Goal: Task Accomplishment & Management: Use online tool/utility

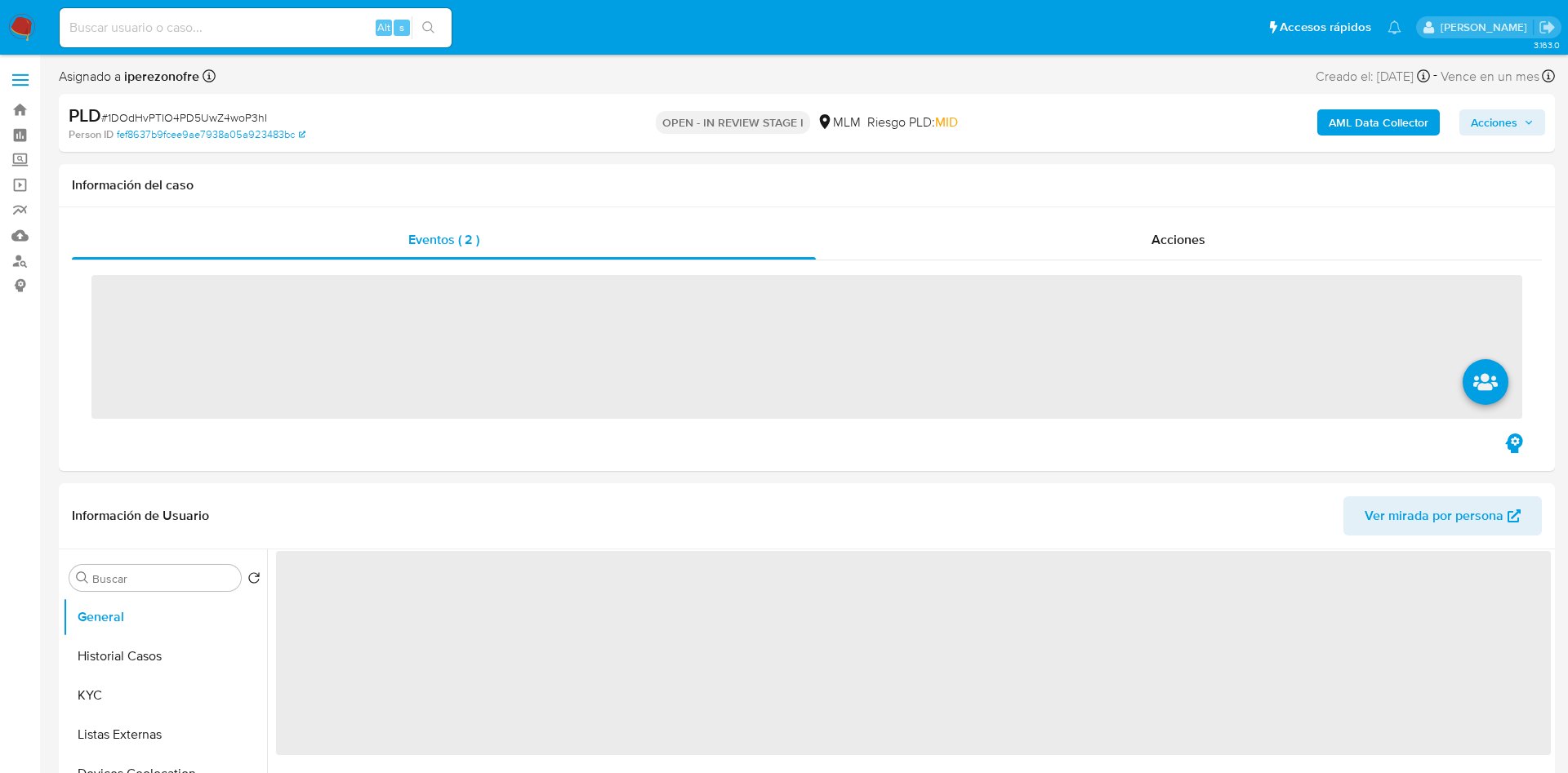
click at [143, 43] on div "Alt s" at bounding box center [255, 28] width 392 height 40
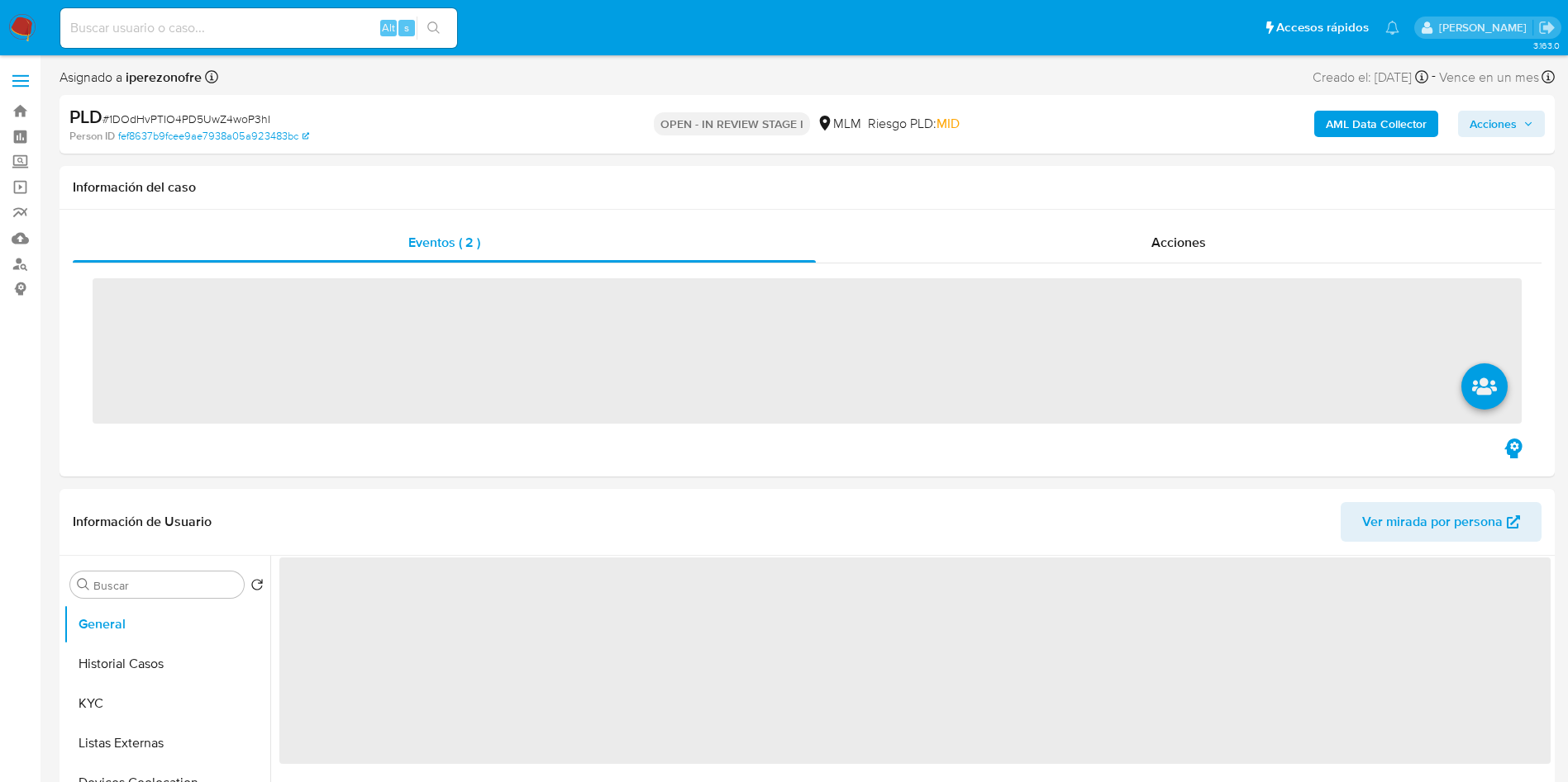
click at [160, 33] on input at bounding box center [258, 28] width 396 height 21
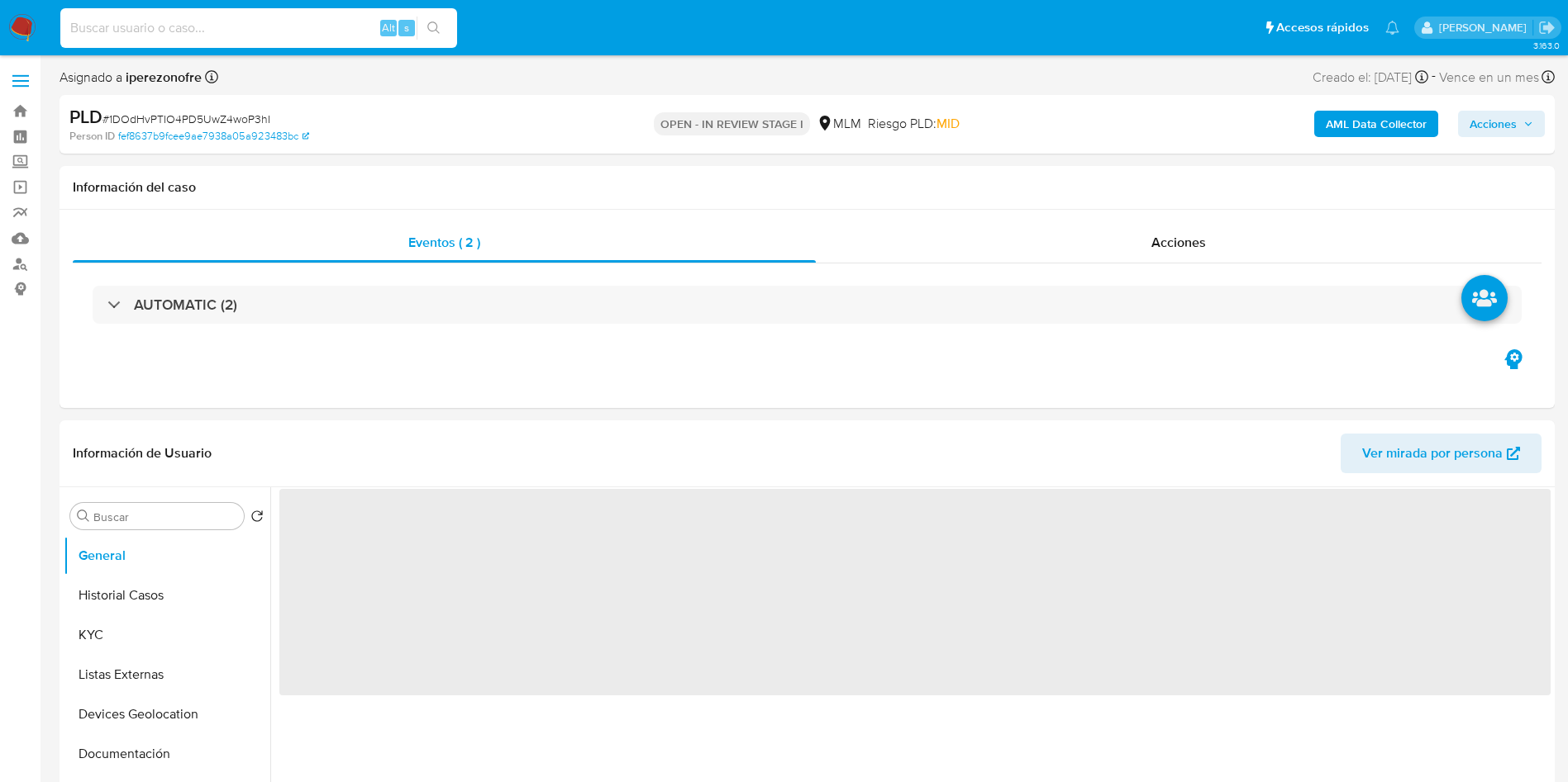
paste input "764035355"
type input "764035355"
select select "10"
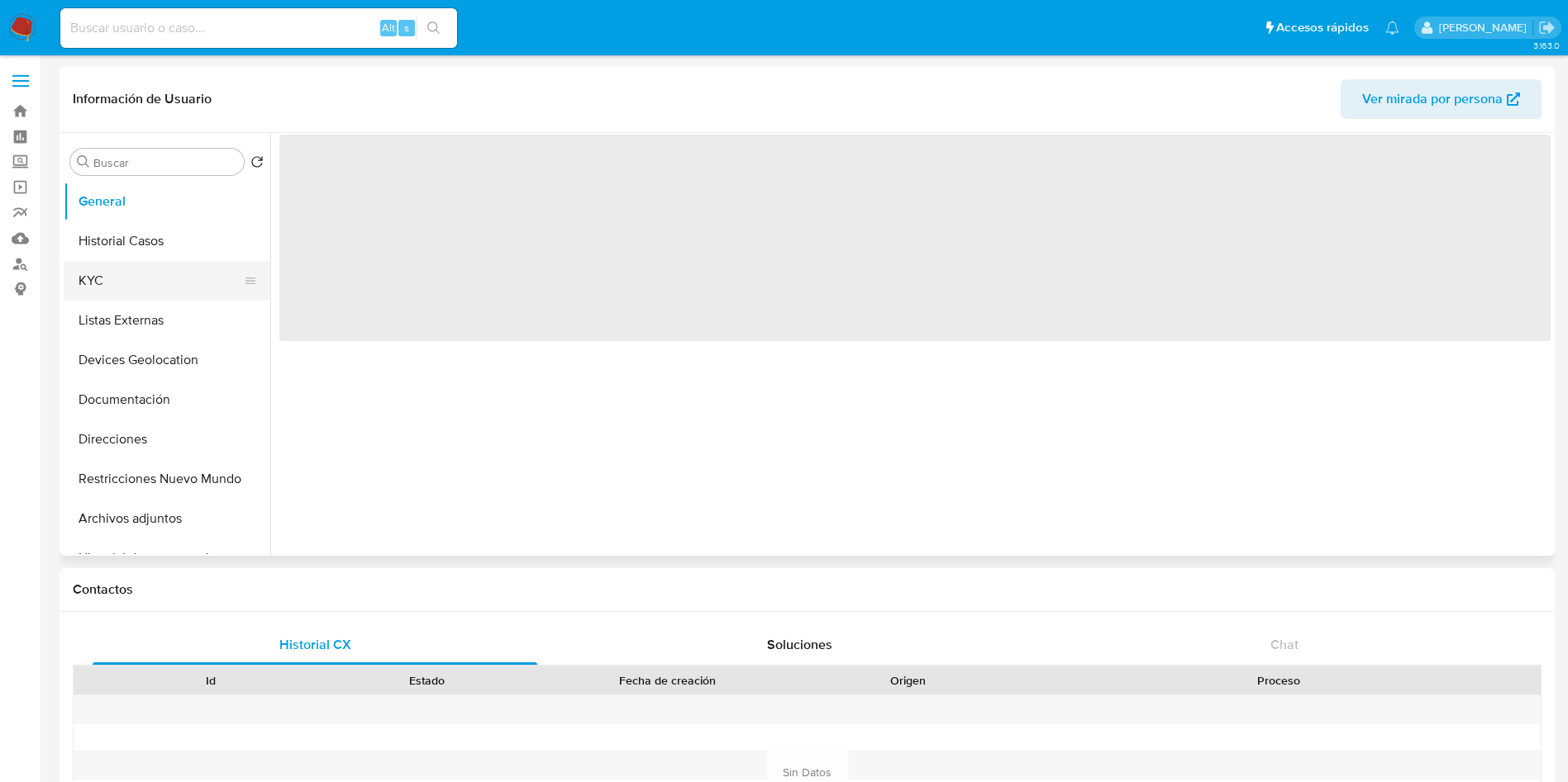
select select "10"
click at [122, 280] on button "KYC" at bounding box center [159, 281] width 193 height 40
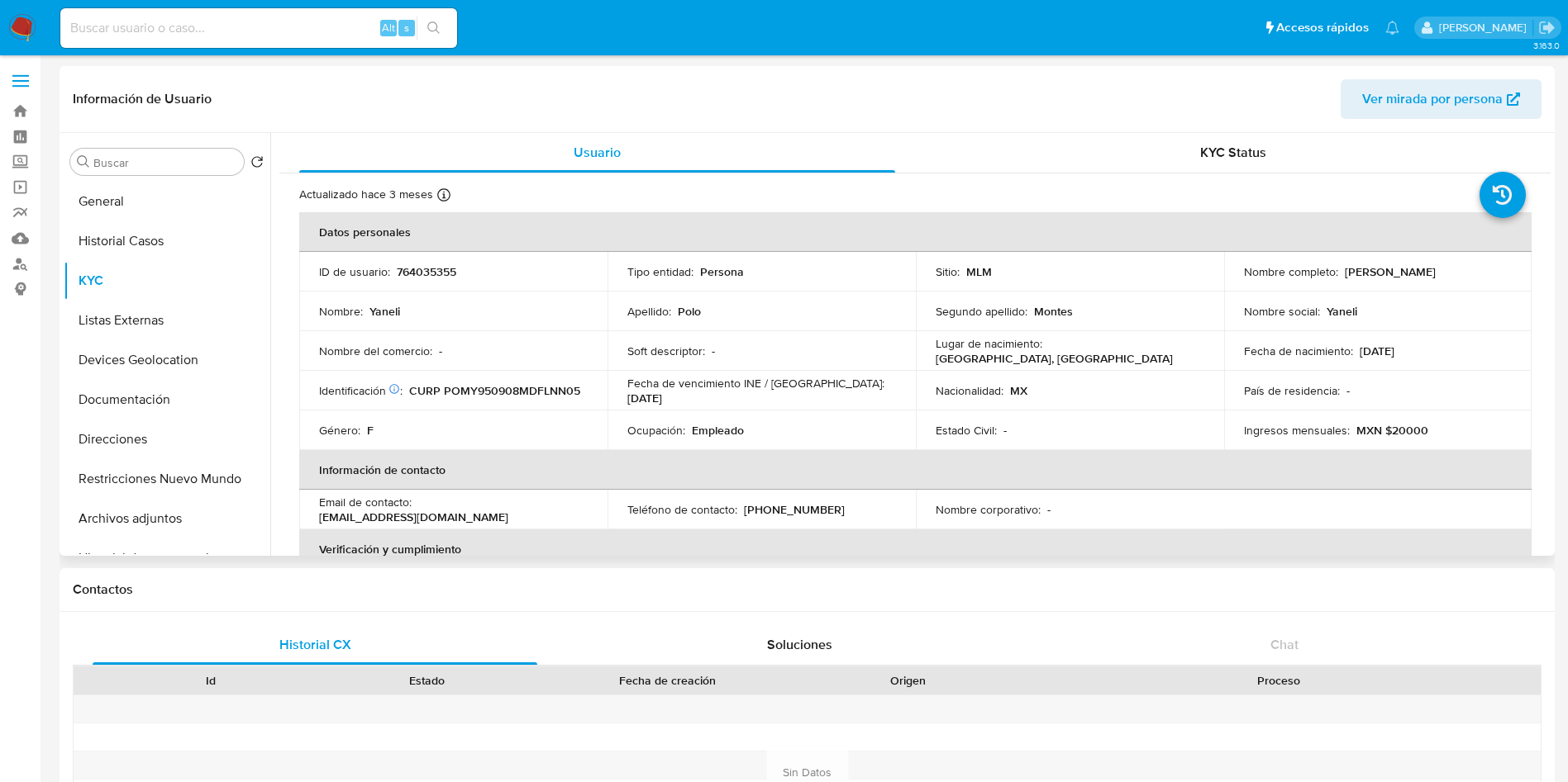
click at [726, 432] on p "Empleado" at bounding box center [718, 431] width 52 height 15
click at [727, 432] on p "Empleado" at bounding box center [718, 431] width 52 height 15
click at [264, 18] on input at bounding box center [258, 28] width 396 height 21
paste input "536198430"
type input "536198430"
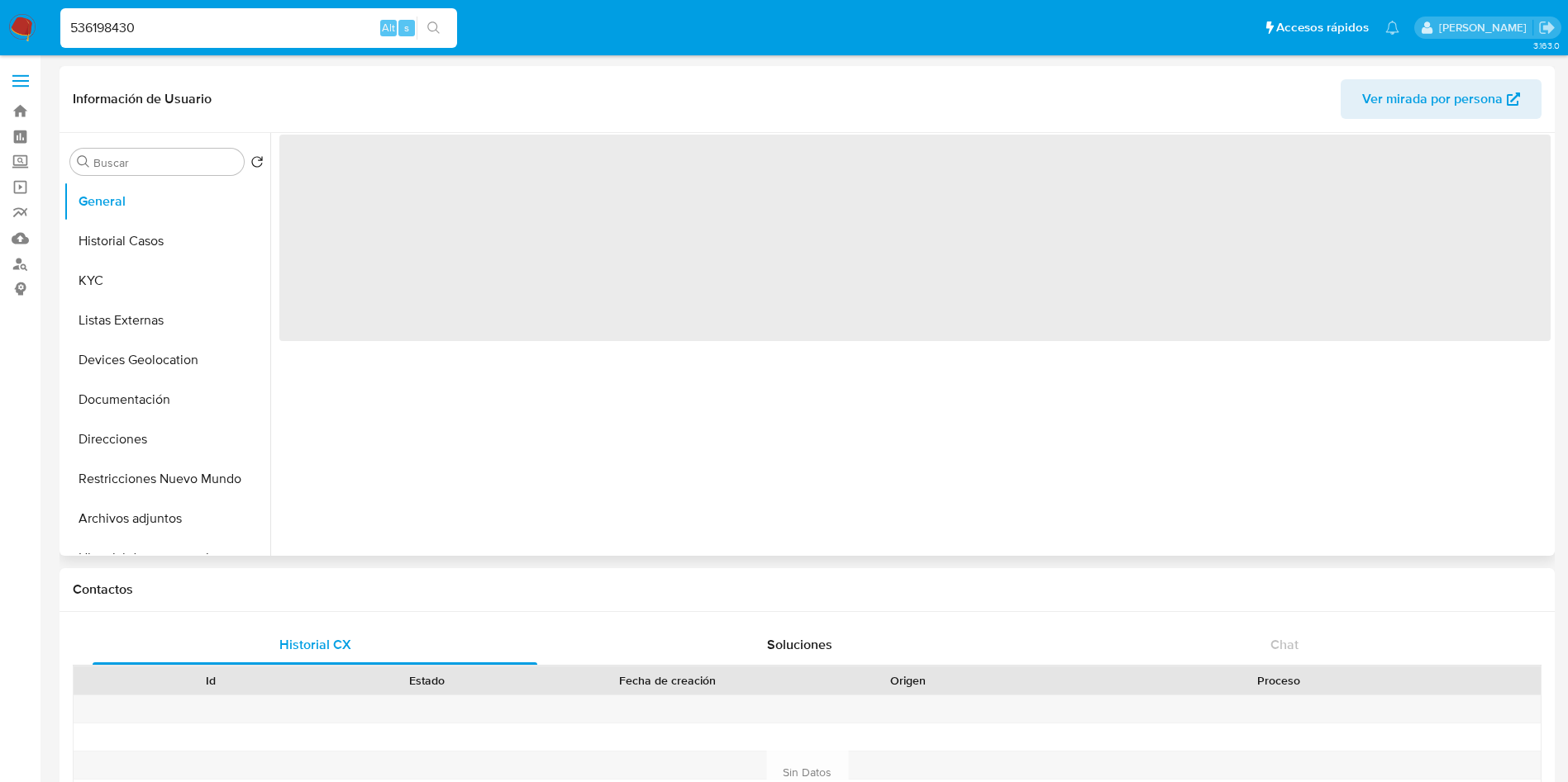
select select "10"
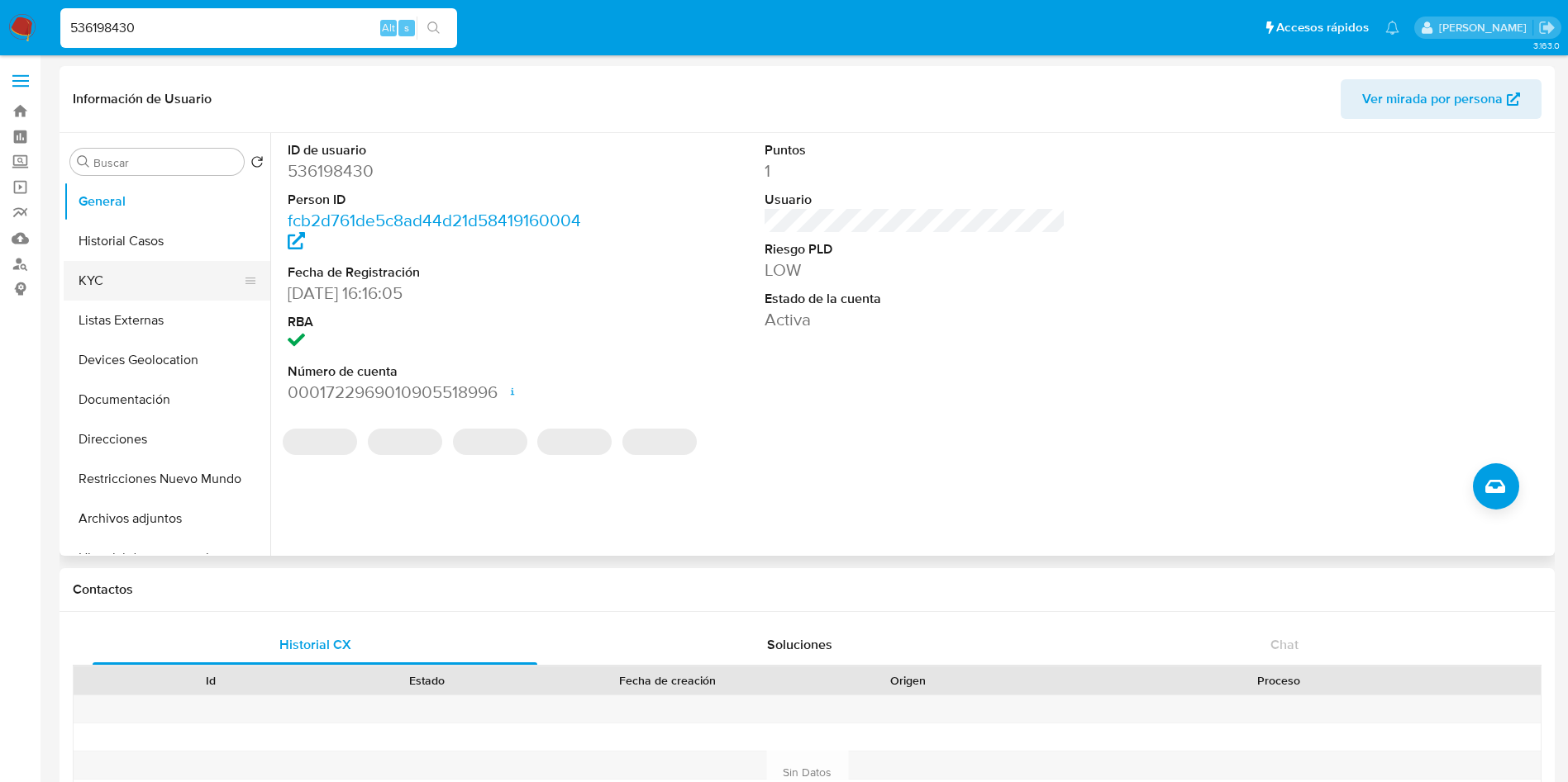
click at [120, 290] on button "KYC" at bounding box center [159, 281] width 193 height 40
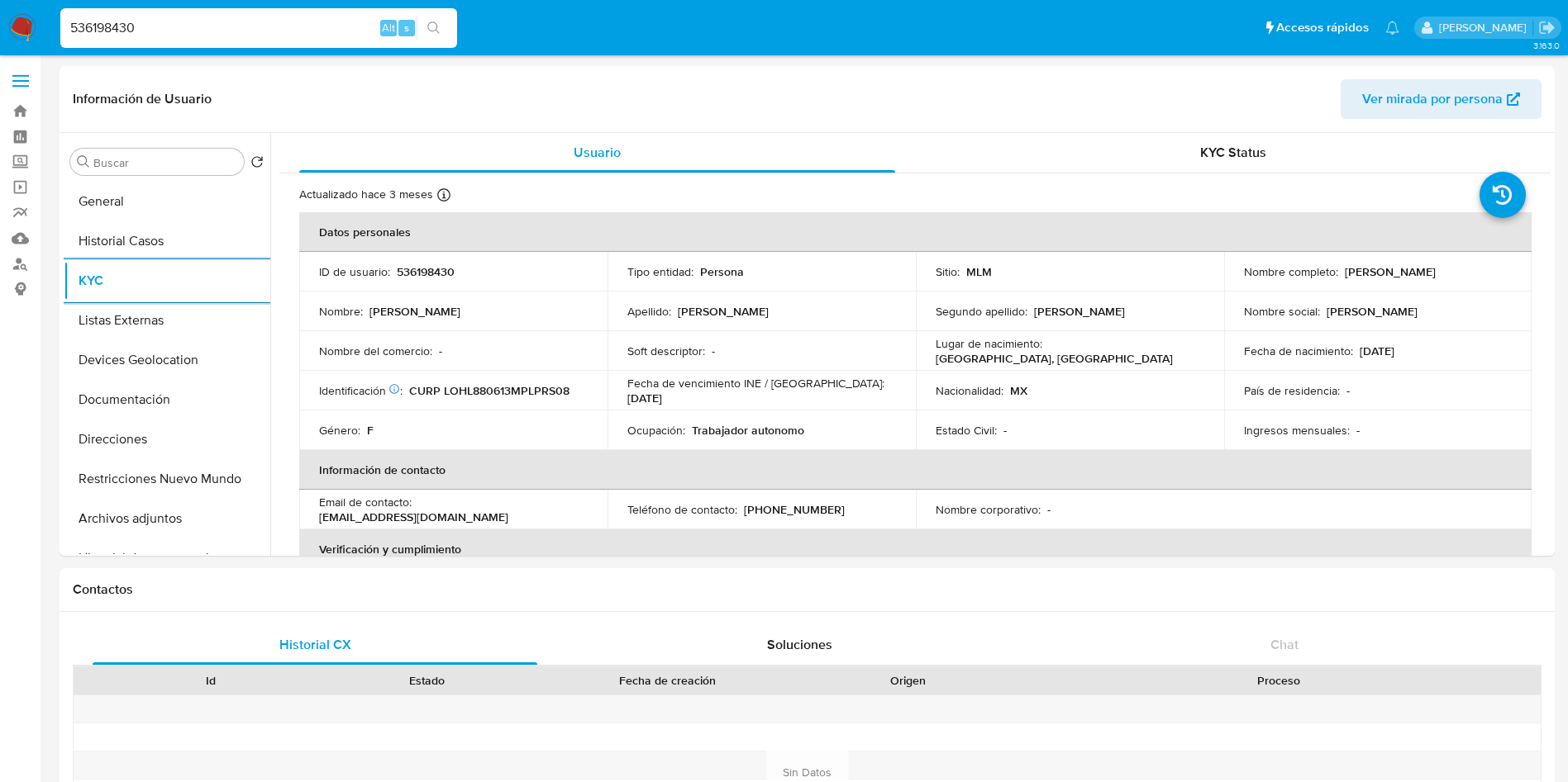
drag, startPoint x: 186, startPoint y: 24, endPoint x: 0, endPoint y: -3, distance: 187.9
paste input "764035355"
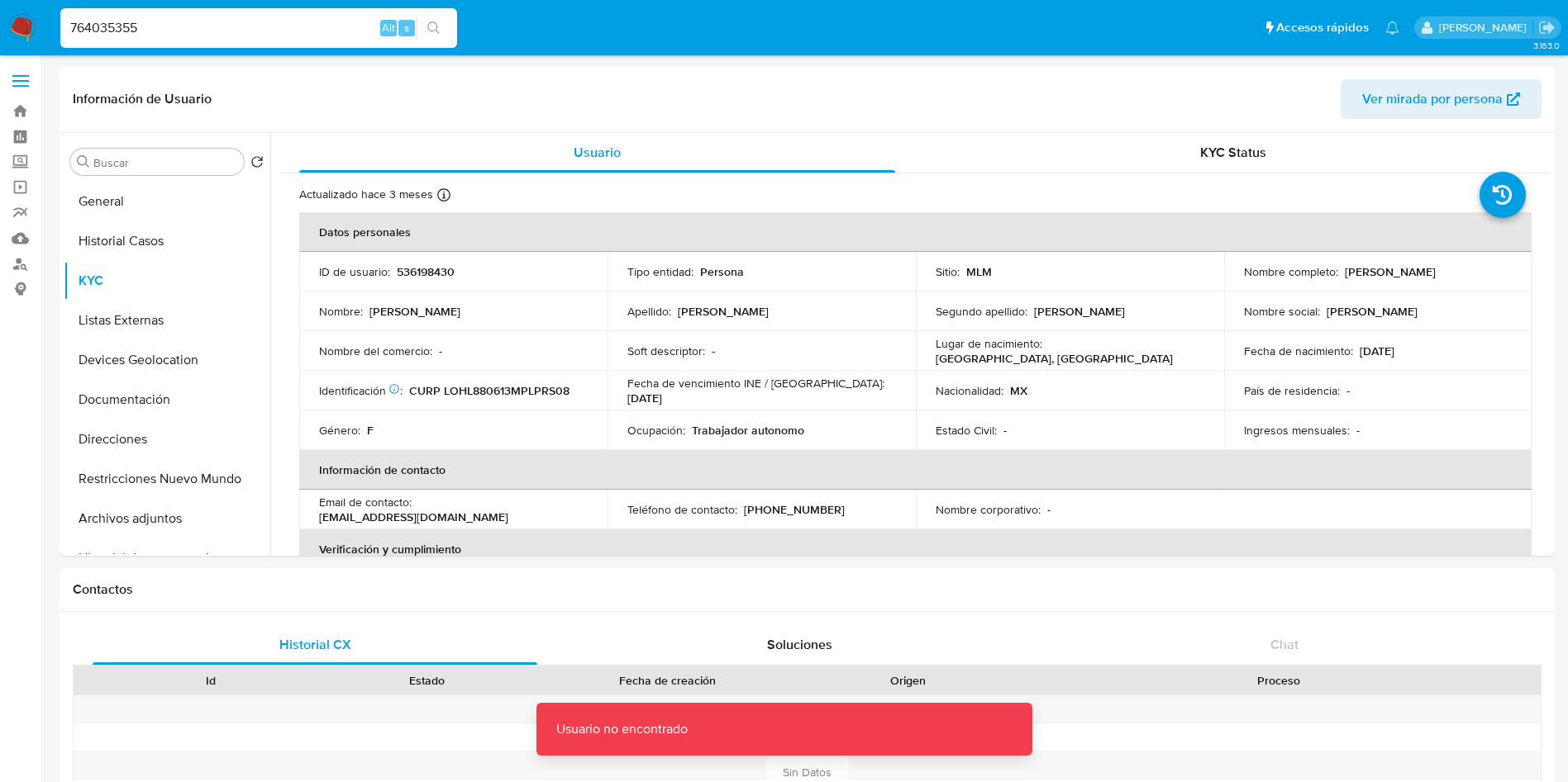
click at [196, 33] on input "764035355" at bounding box center [258, 28] width 396 height 21
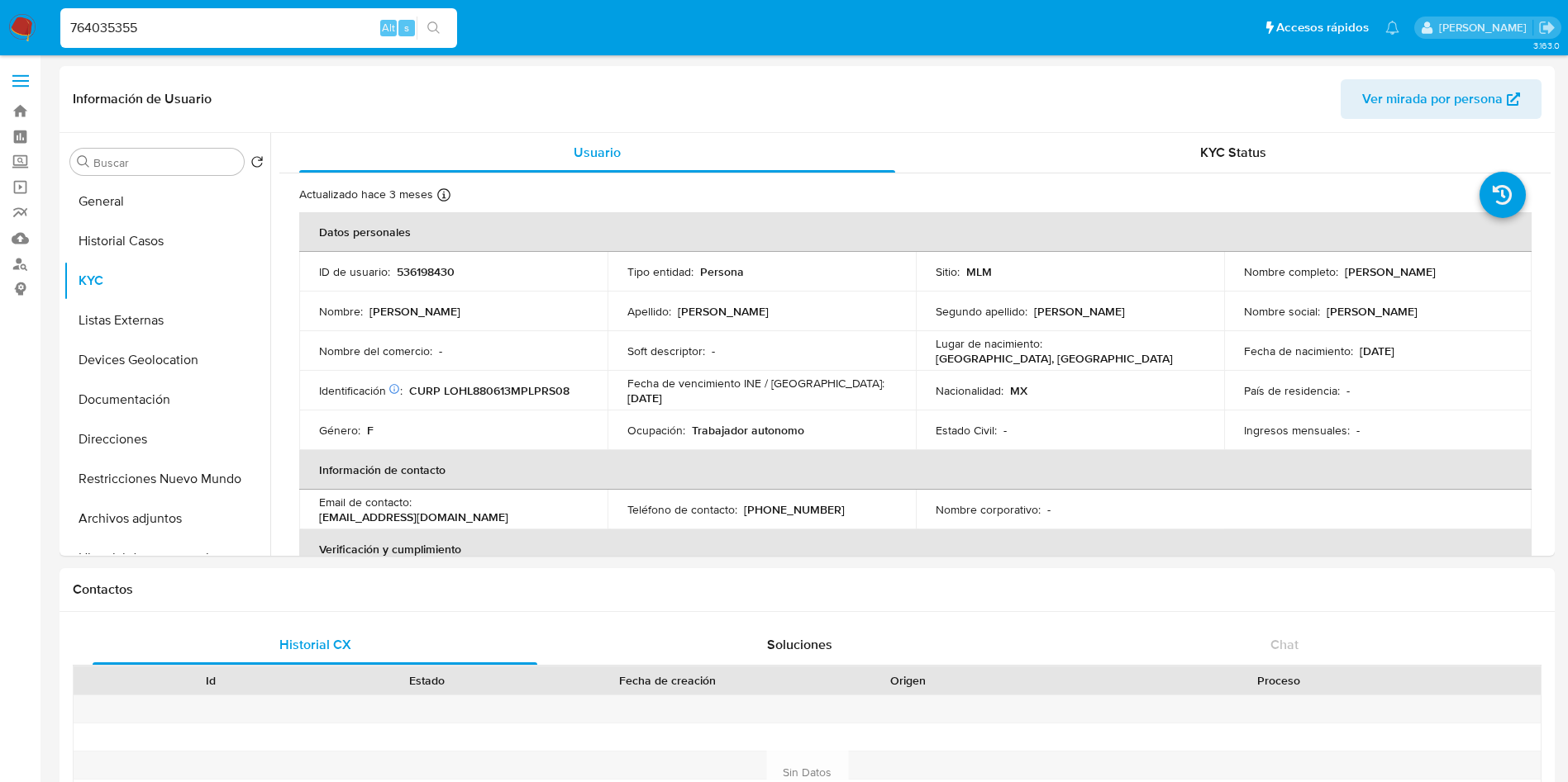
type input "764035355"
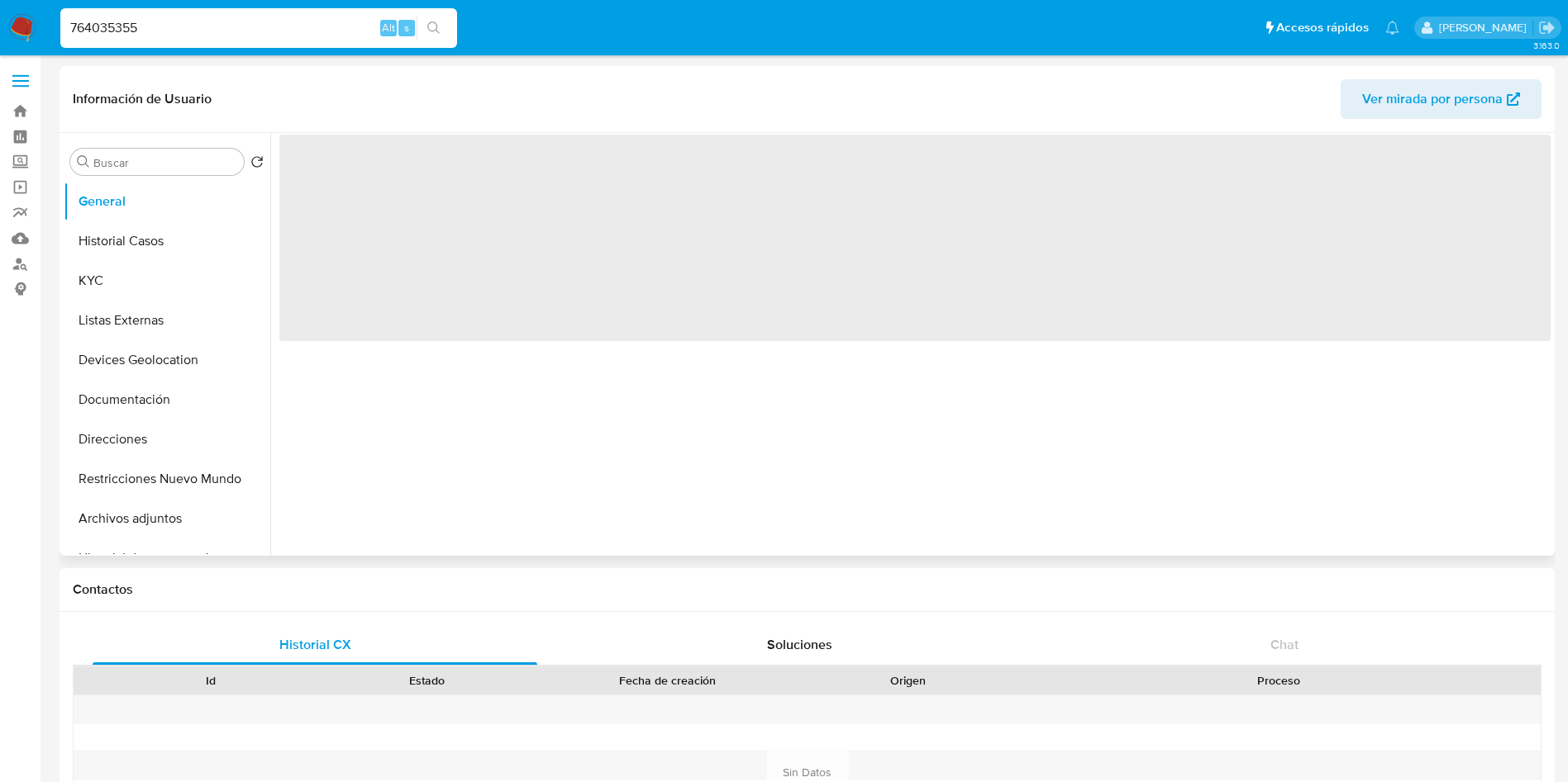
select select "10"
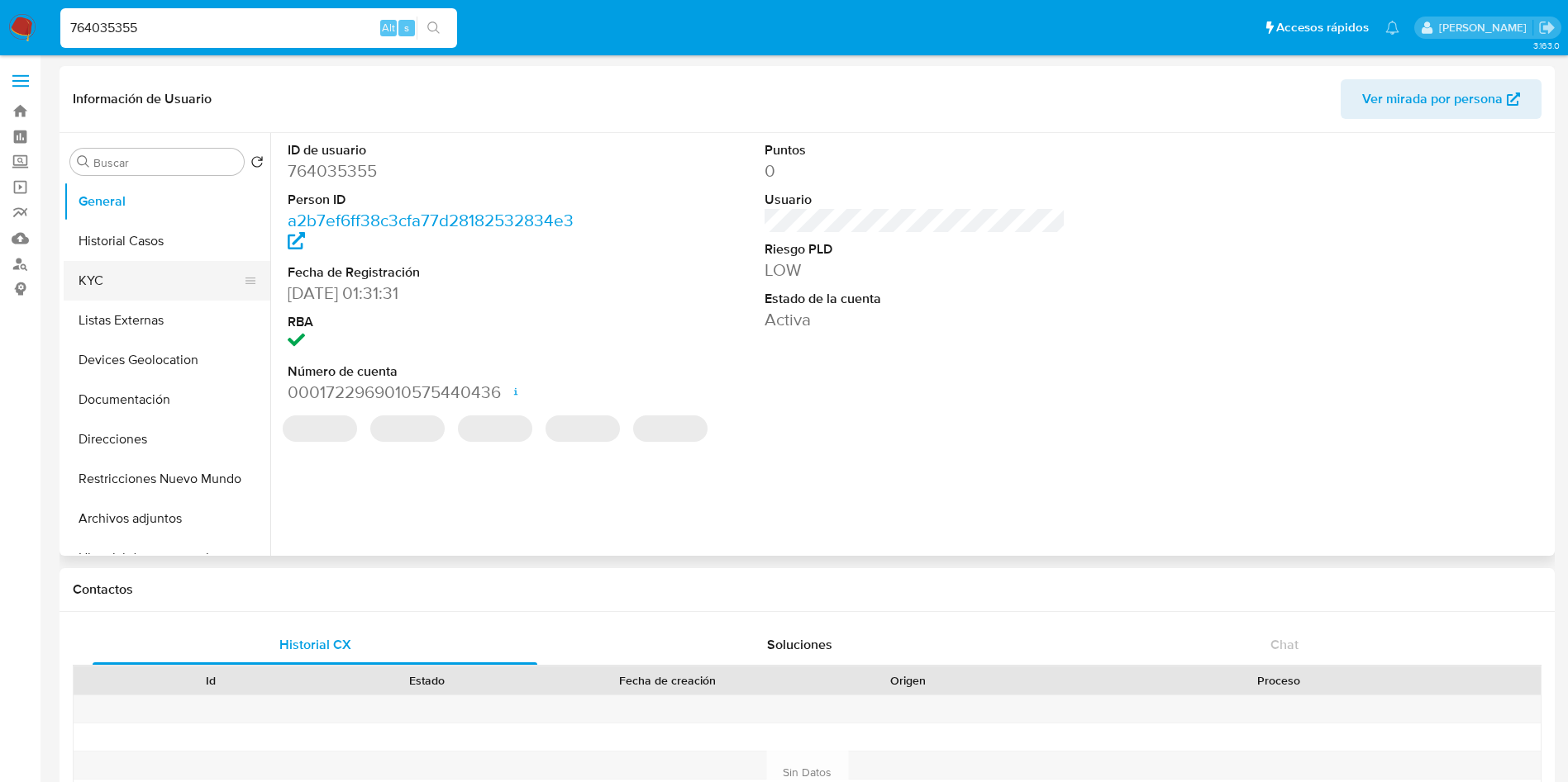
click at [110, 270] on button "KYC" at bounding box center [159, 281] width 193 height 40
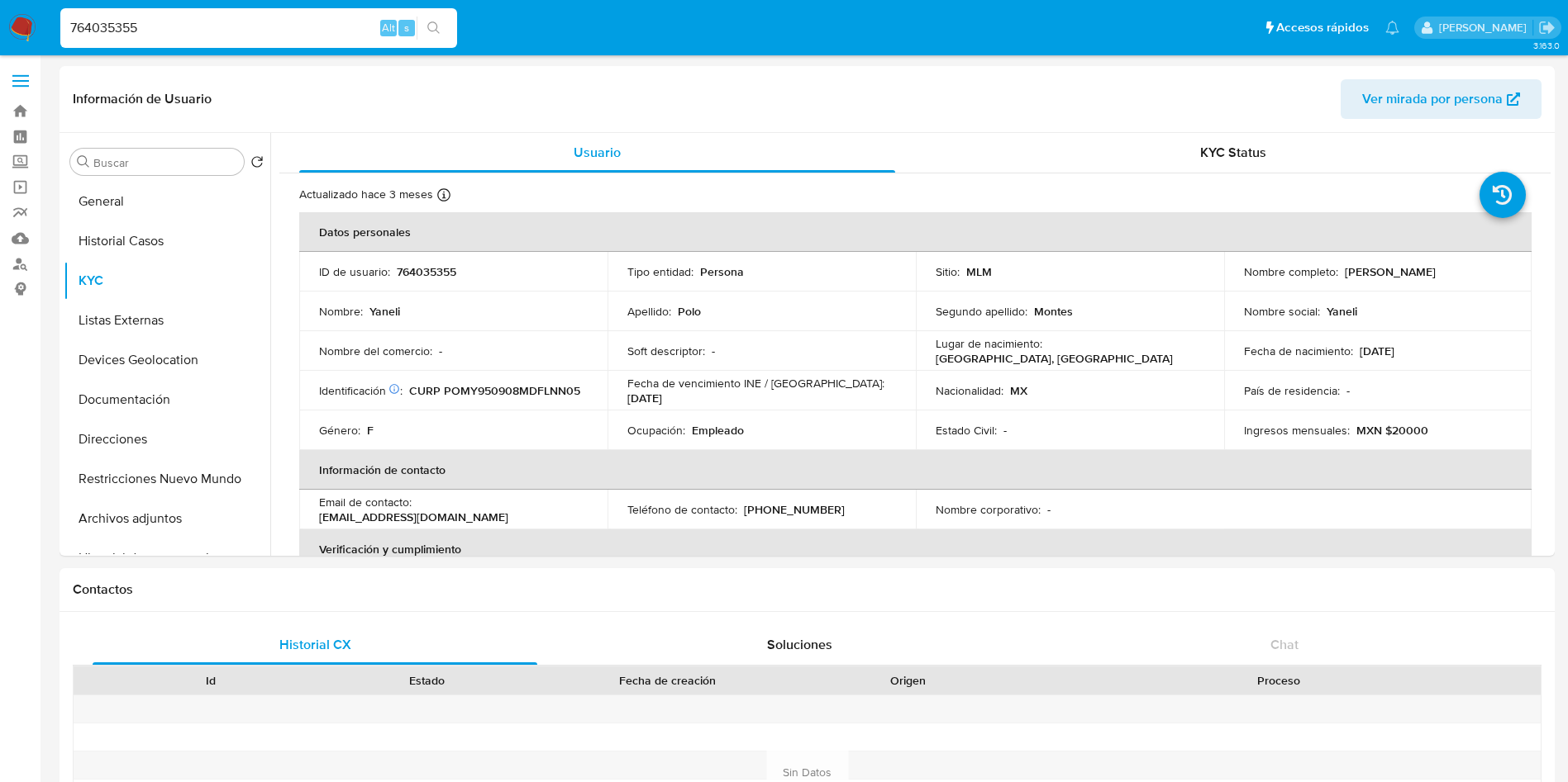
click at [221, 25] on input "764035355" at bounding box center [258, 28] width 396 height 21
drag, startPoint x: 270, startPoint y: 29, endPoint x: 0, endPoint y: -34, distance: 277.3
paste input "699770850"
type input "699770850"
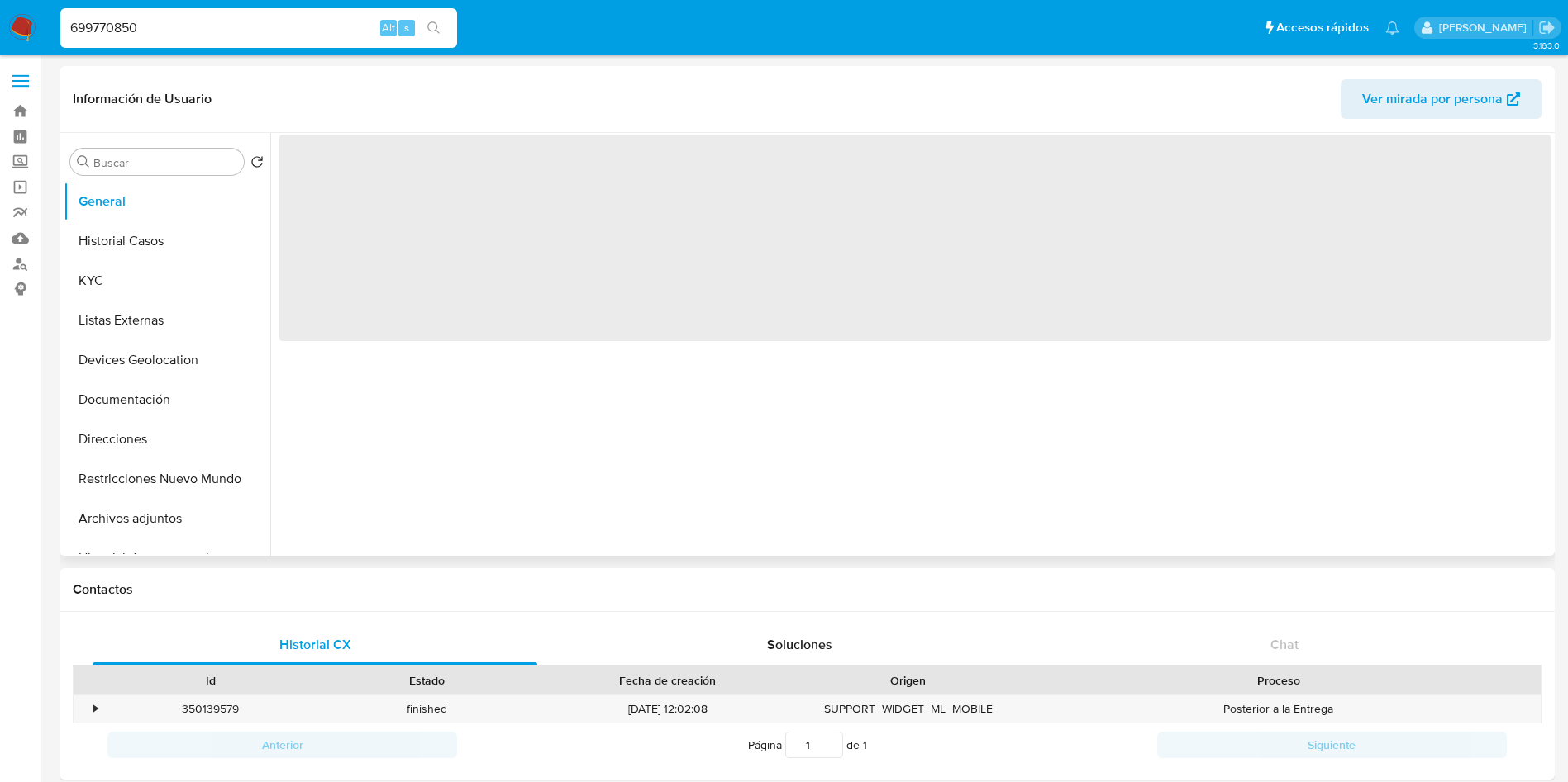
select select "10"
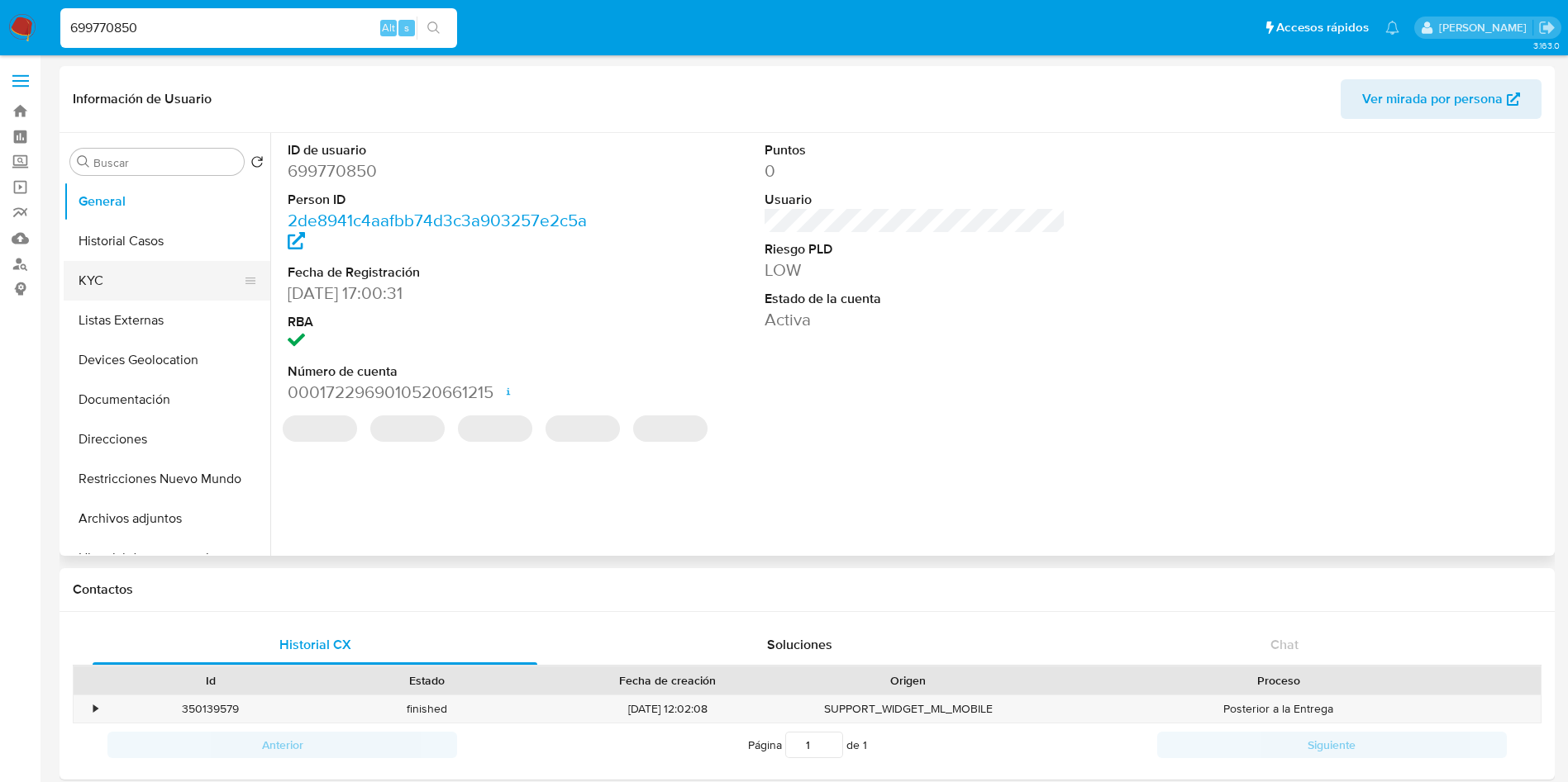
click at [134, 273] on button "KYC" at bounding box center [159, 281] width 193 height 40
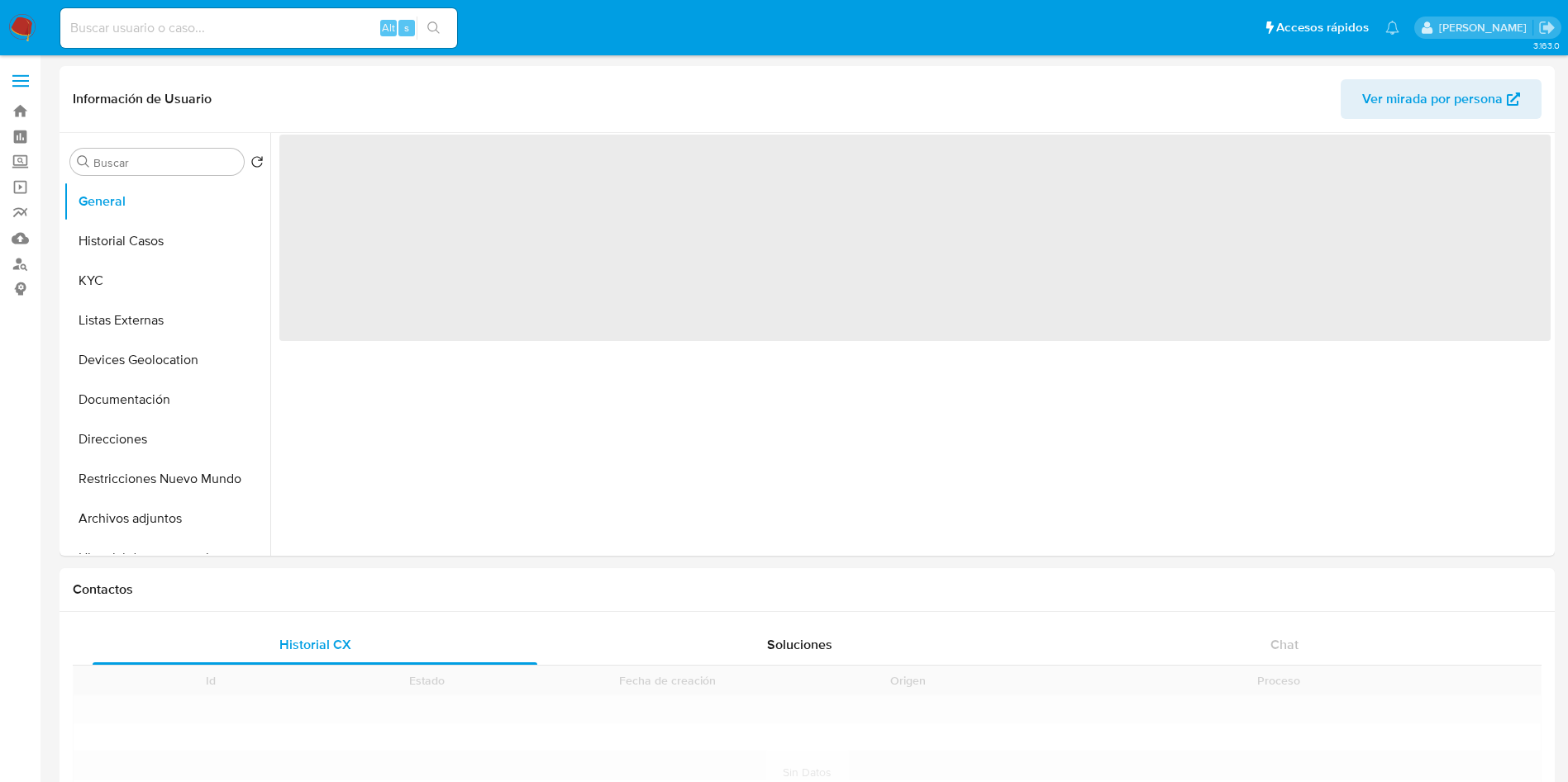
click at [21, 34] on img at bounding box center [22, 28] width 28 height 28
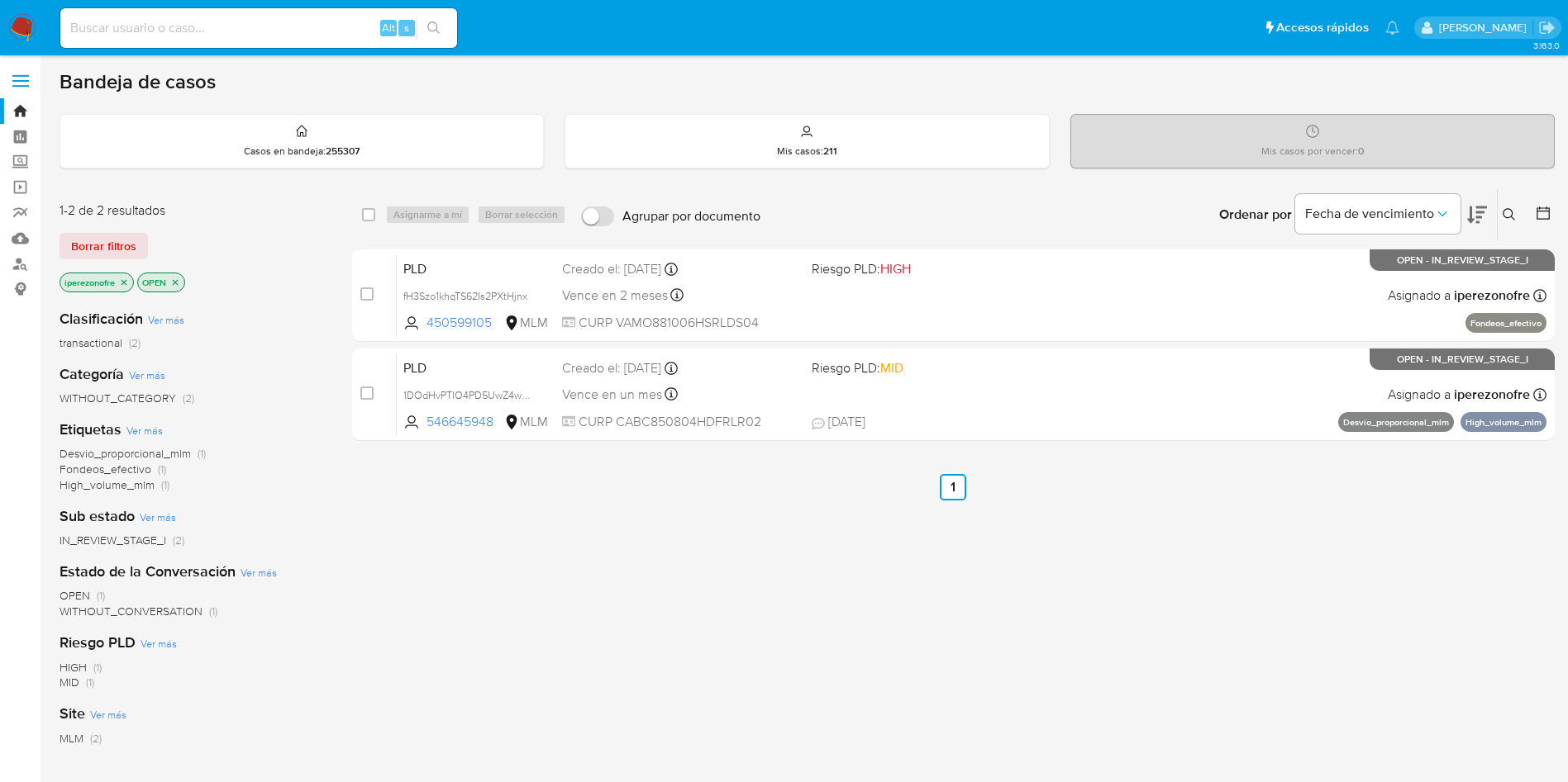
click at [1508, 209] on icon at bounding box center [1509, 214] width 13 height 13
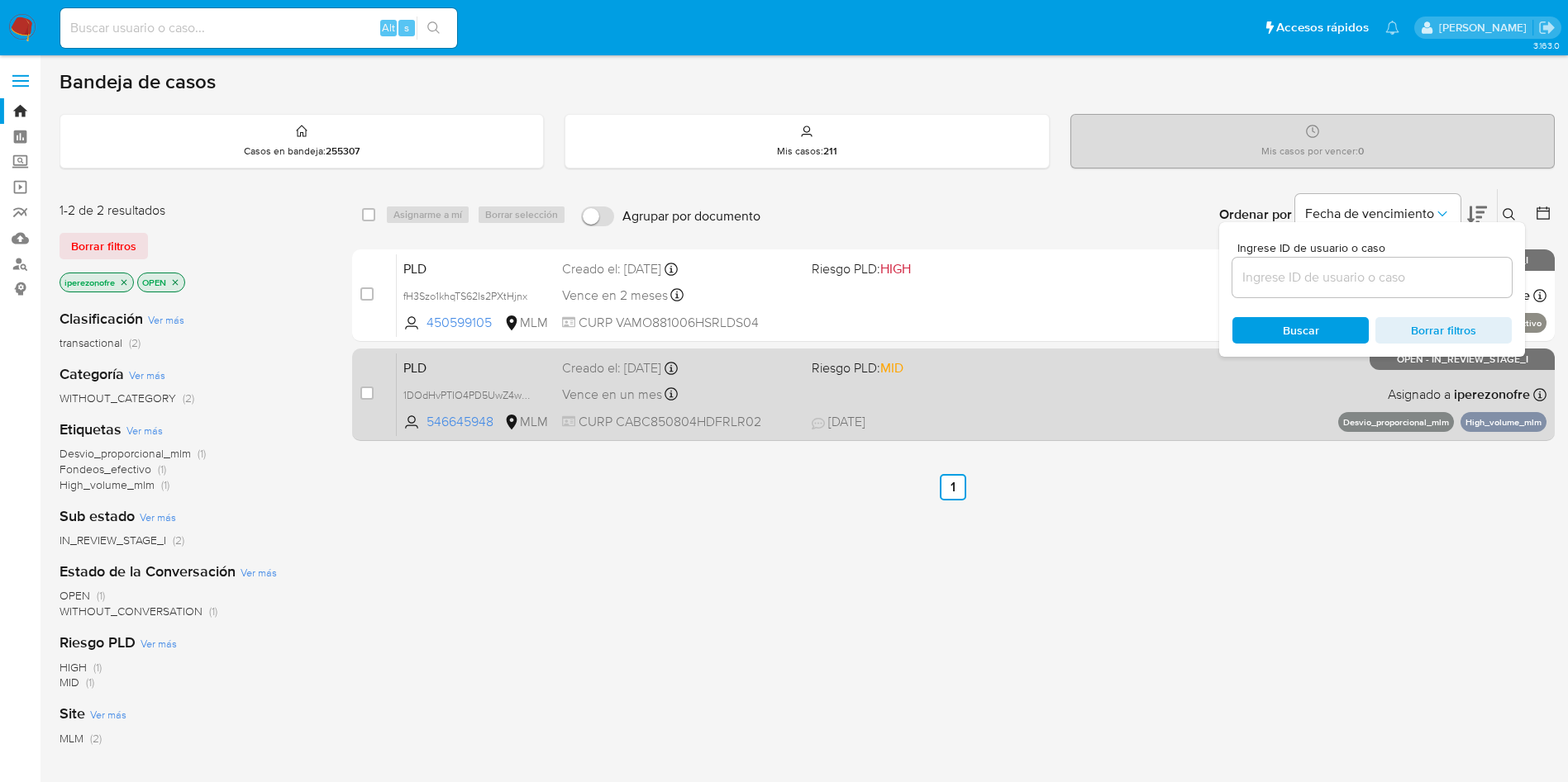
click at [725, 404] on div "Vence en un mes Vence el 11/11/2025 02:11:26" at bounding box center [681, 394] width 237 height 22
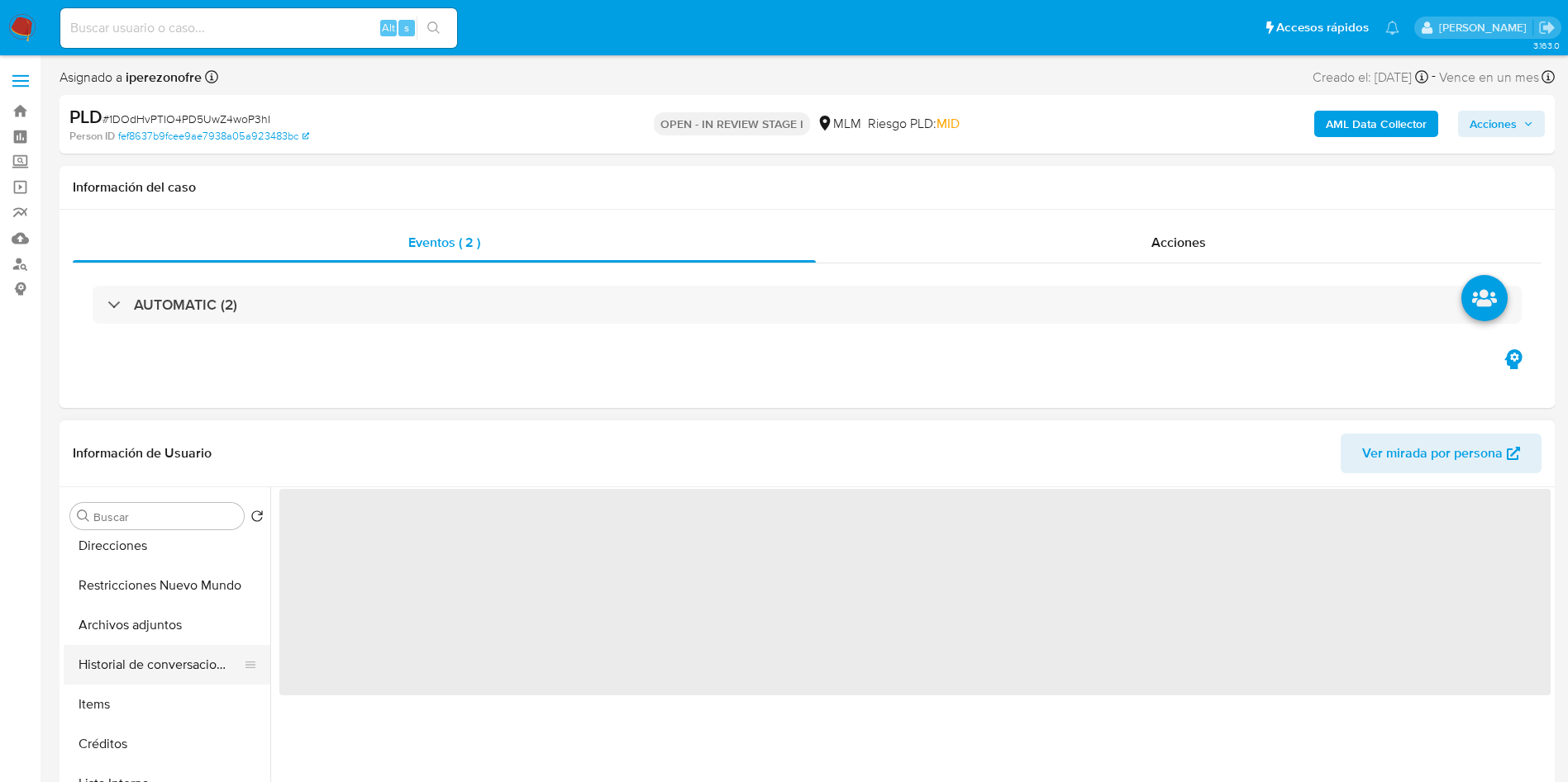
select select "10"
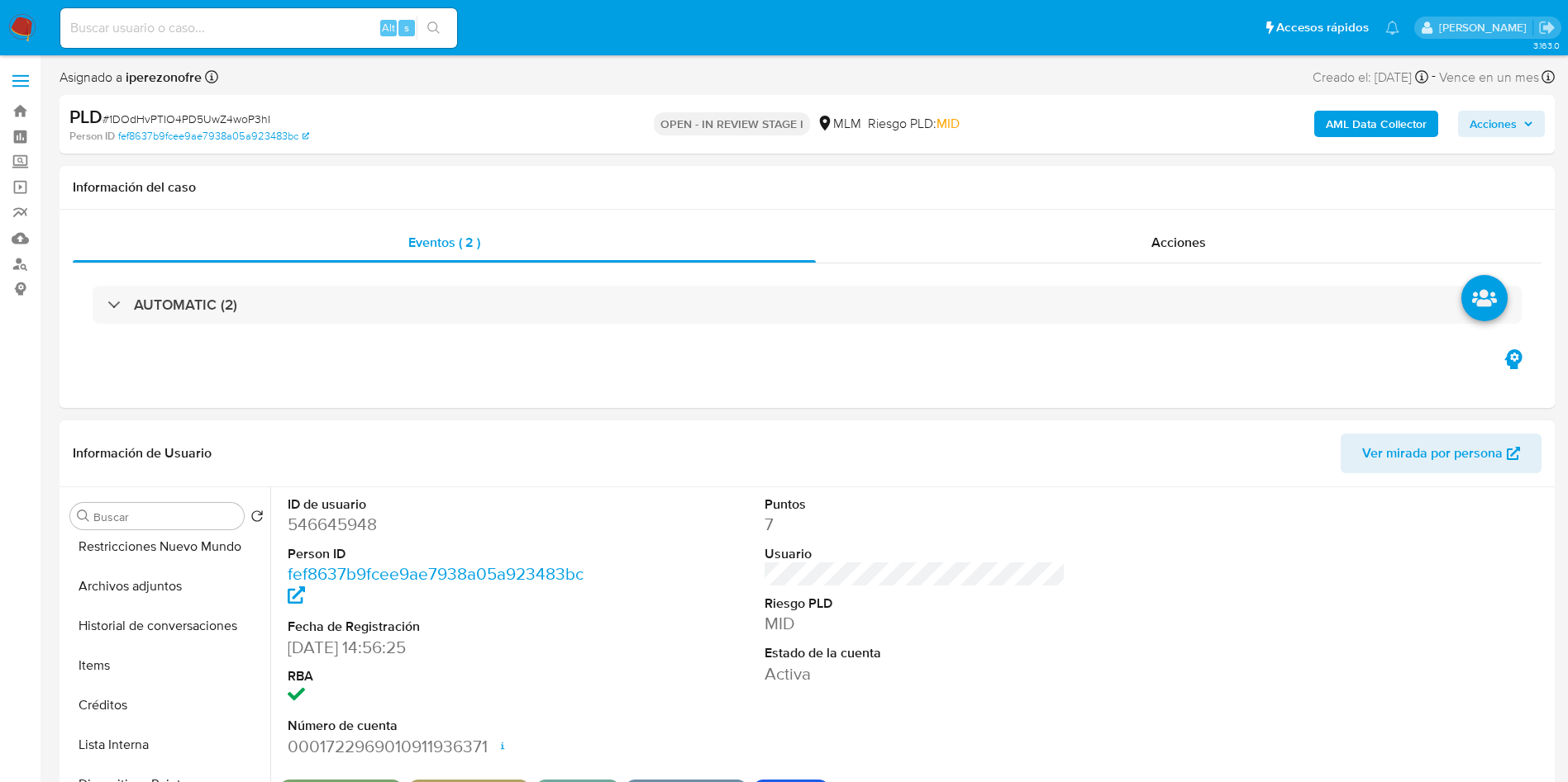
scroll to position [248, 0]
click at [177, 613] on button "Archivos adjuntos" at bounding box center [159, 625] width 193 height 40
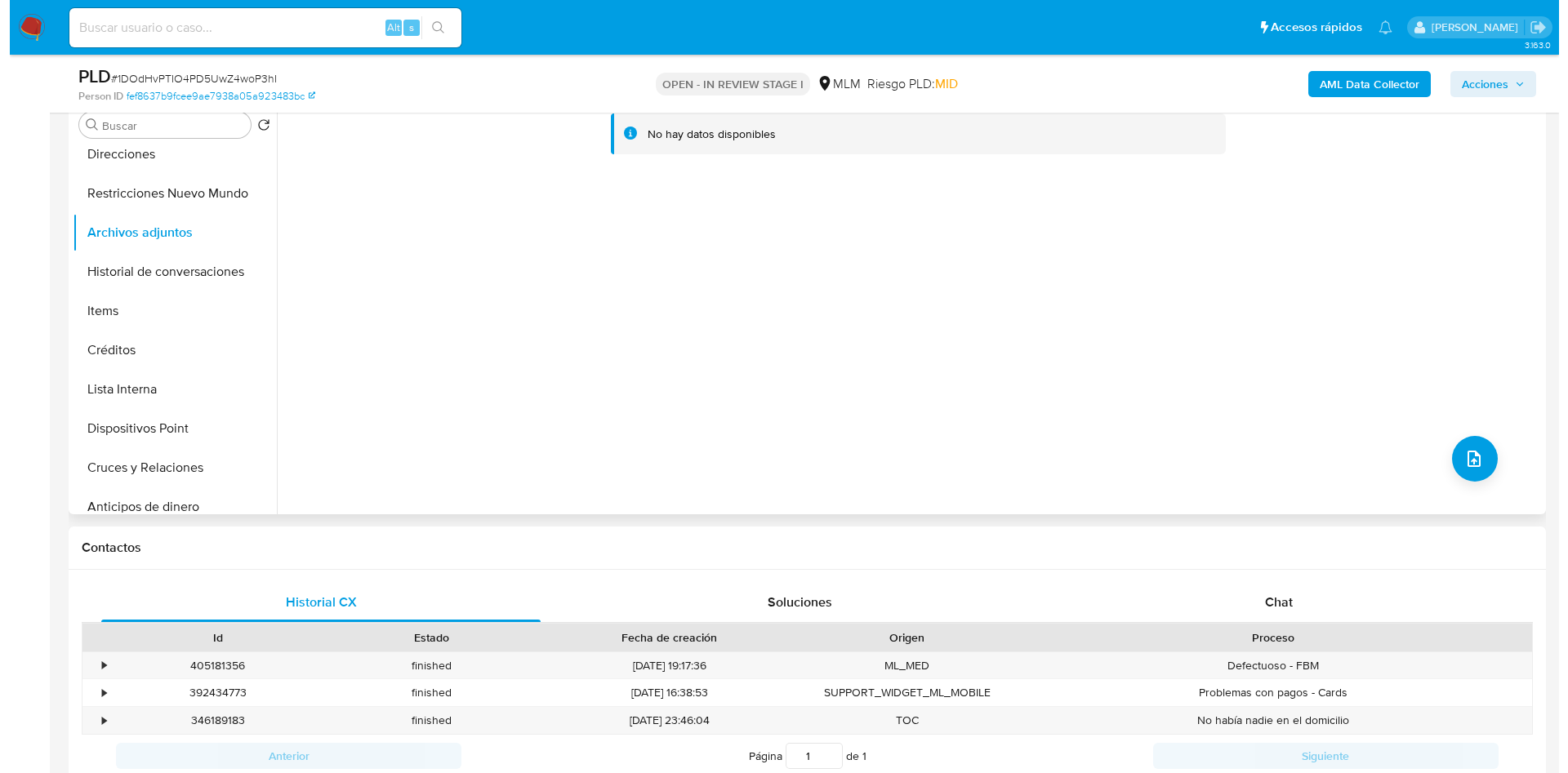
scroll to position [368, 0]
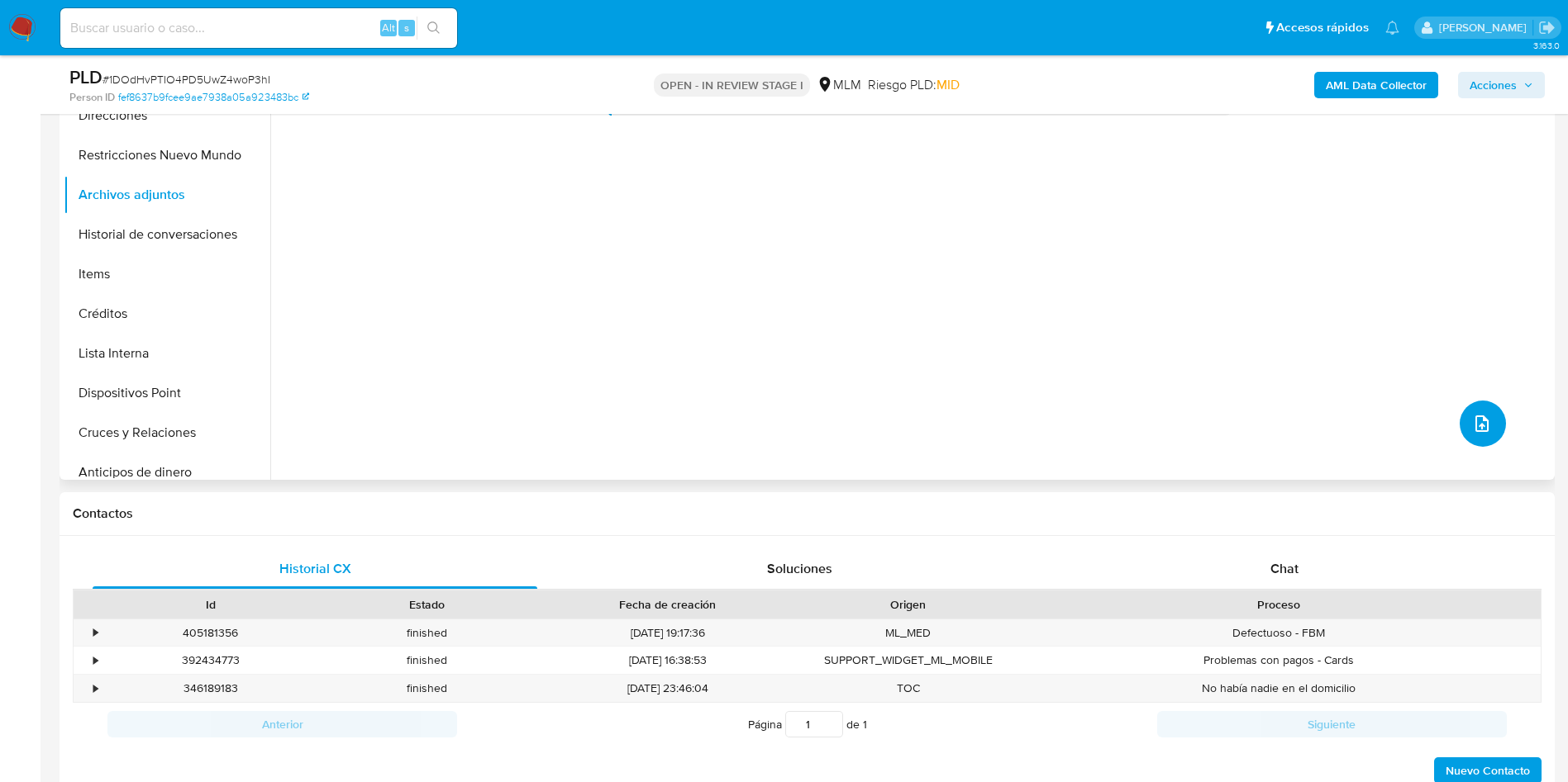
click at [1482, 416] on span "upload-file" at bounding box center [1481, 423] width 20 height 20
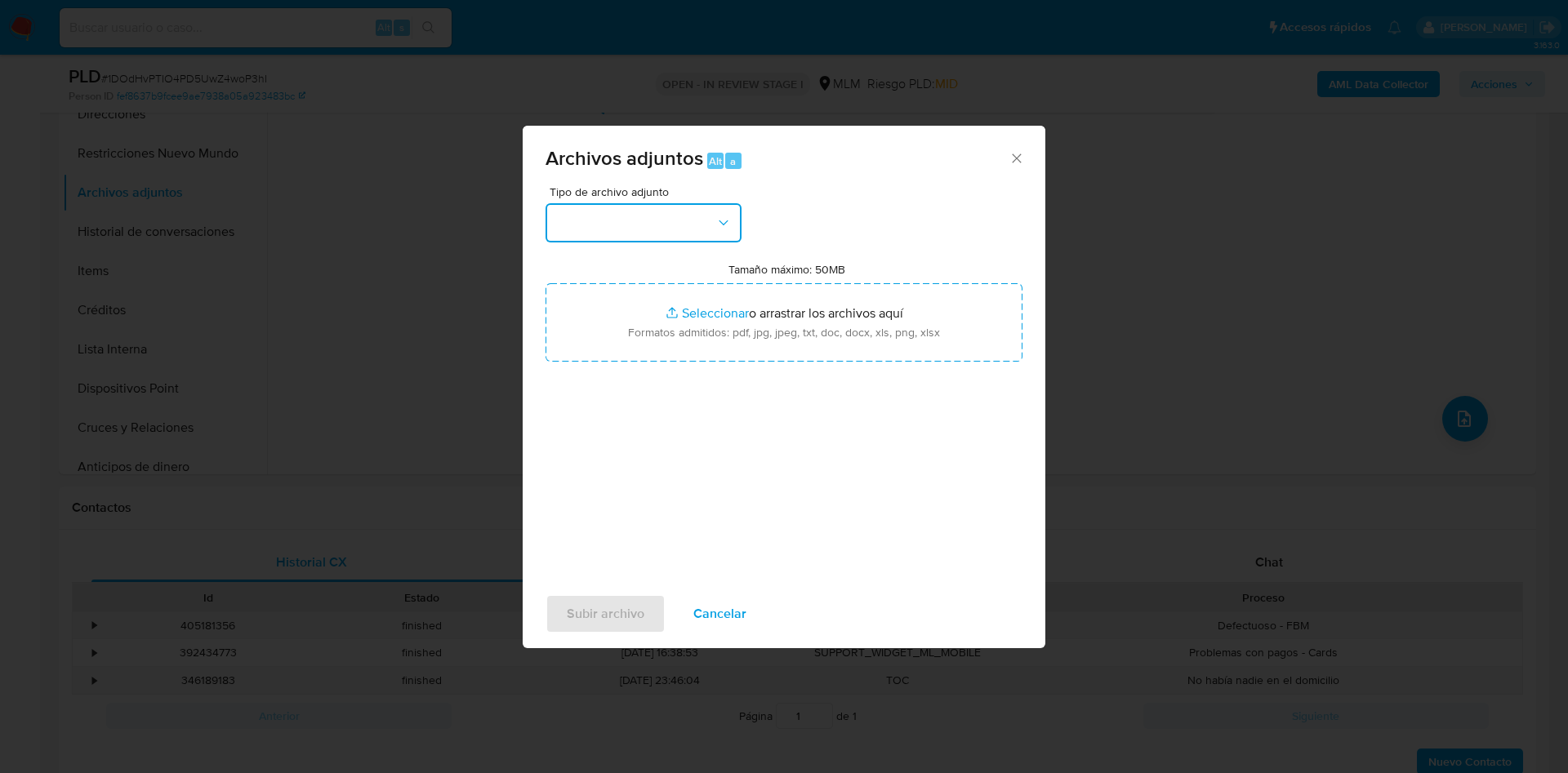
click at [701, 217] on button "button" at bounding box center [643, 223] width 196 height 40
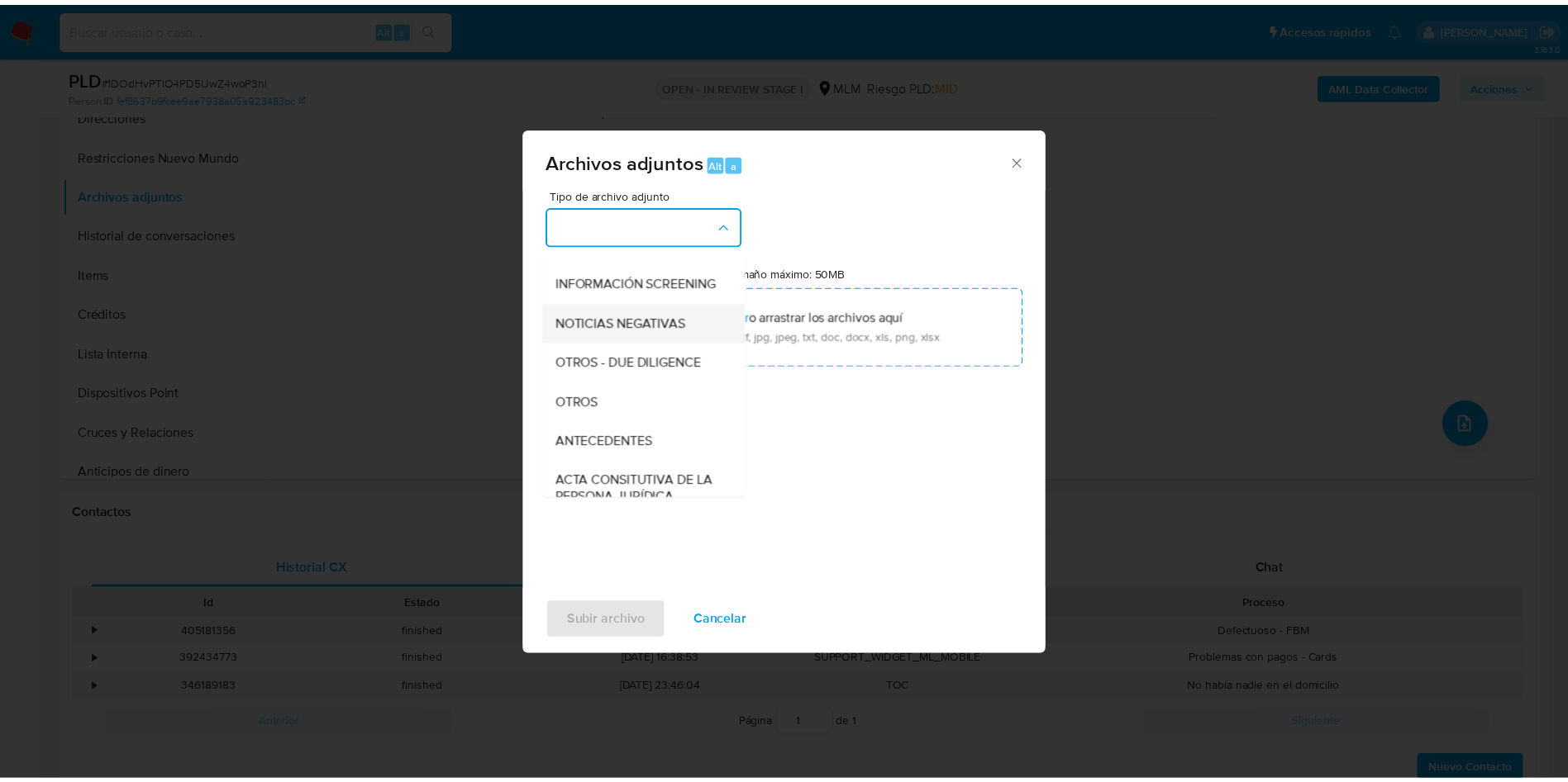
scroll to position [124, 0]
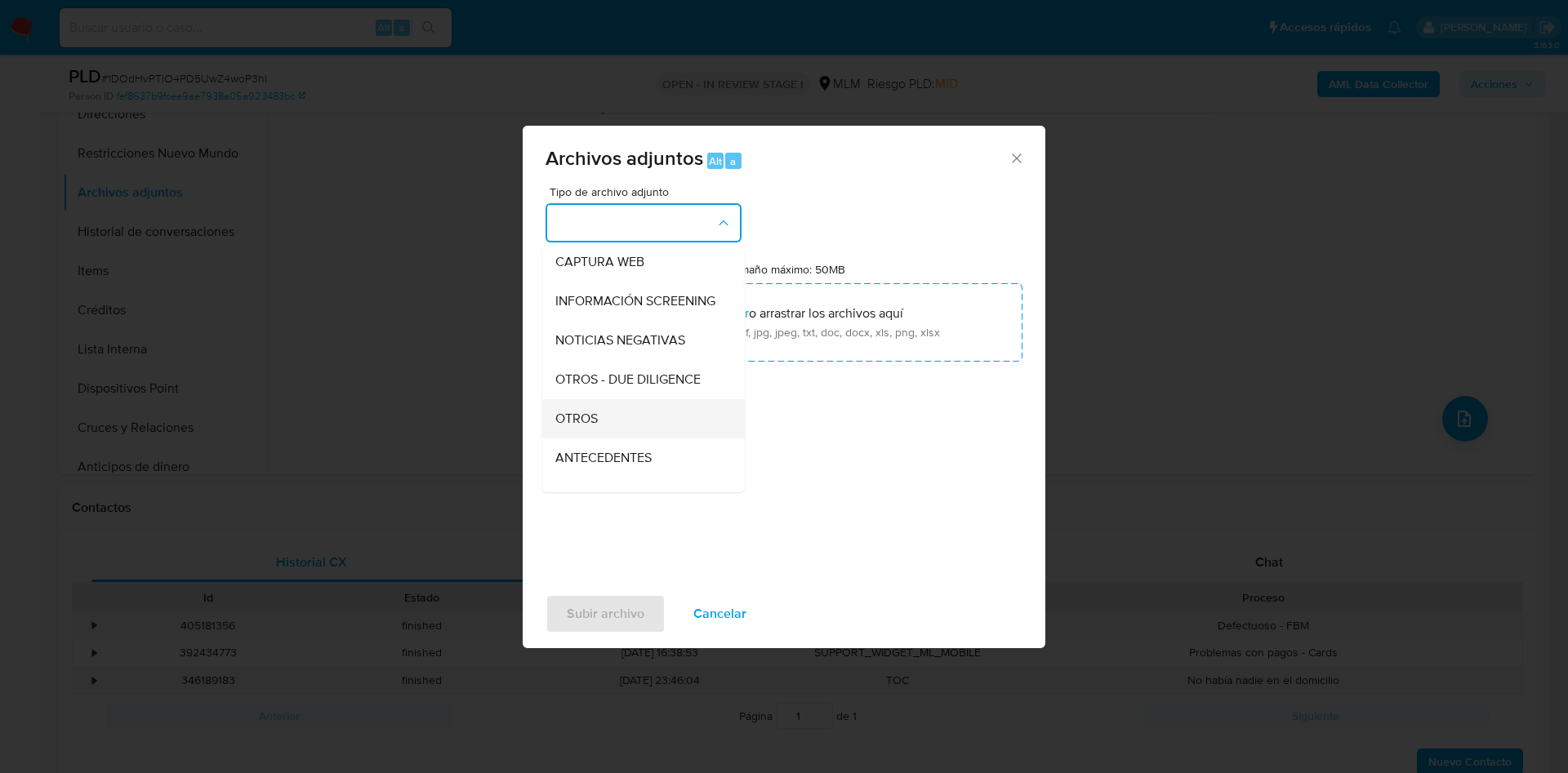
click at [603, 429] on div "OTROS" at bounding box center [638, 418] width 167 height 40
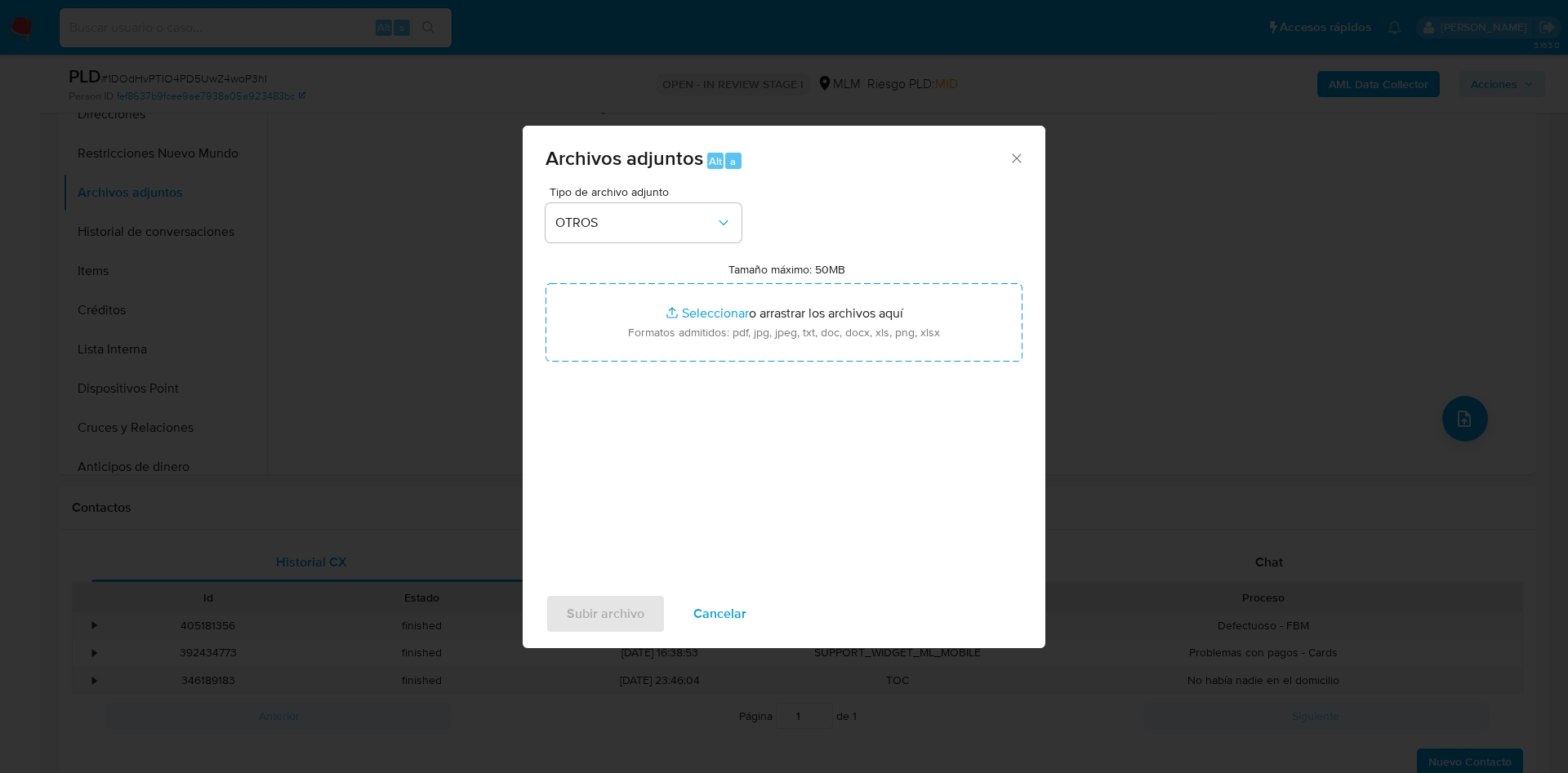
click at [788, 457] on div "Tipo de archivo adjunto OTROS Tamaño máximo: 50MB Seleccionar archivos Seleccio…" at bounding box center [784, 379] width 477 height 385
click at [603, 612] on span "Subir archivo" at bounding box center [605, 614] width 77 height 36
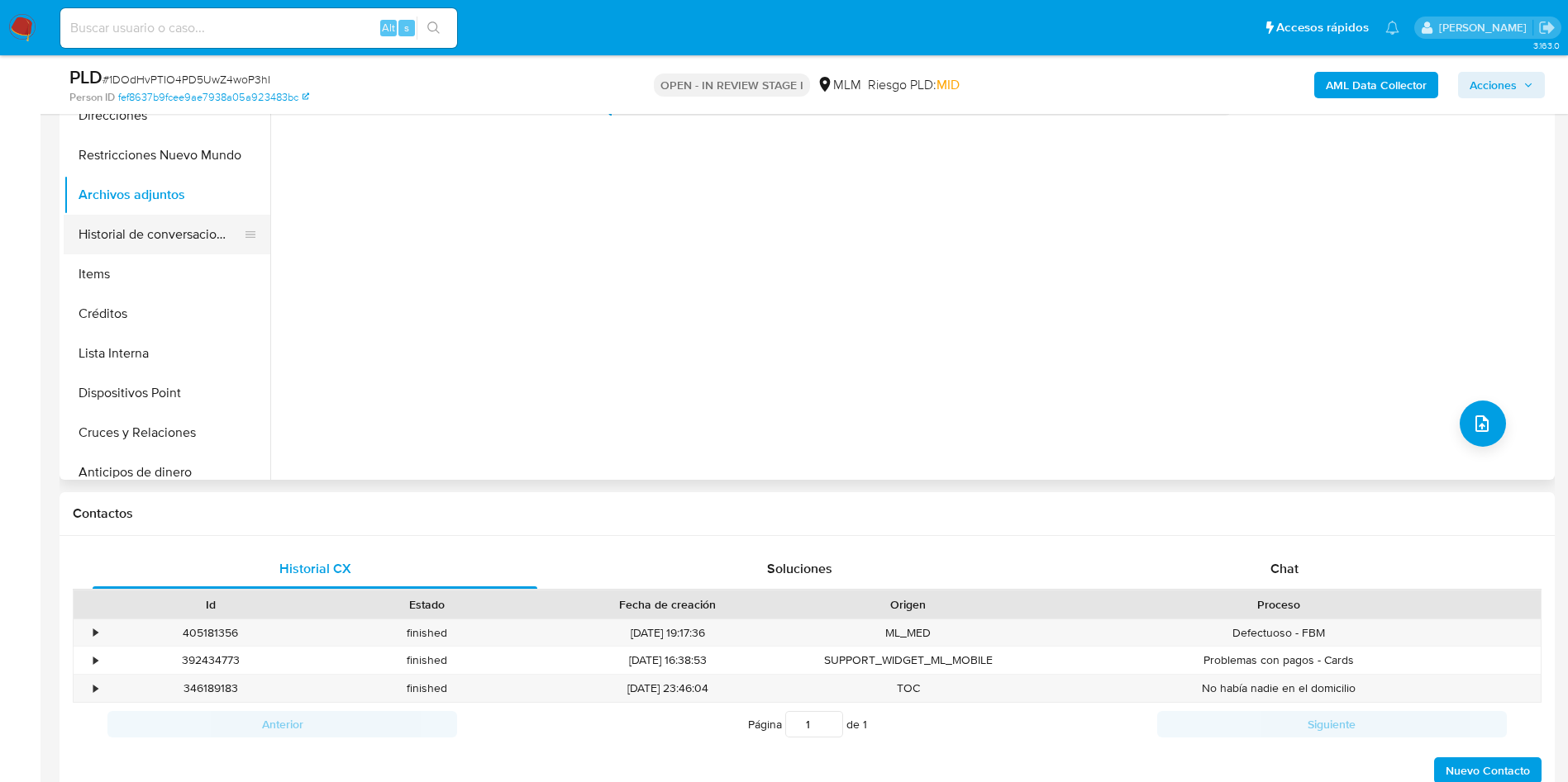
click at [144, 225] on button "Historial de conversaciones" at bounding box center [159, 234] width 193 height 40
click at [149, 197] on button "Archivos adjuntos" at bounding box center [159, 195] width 193 height 40
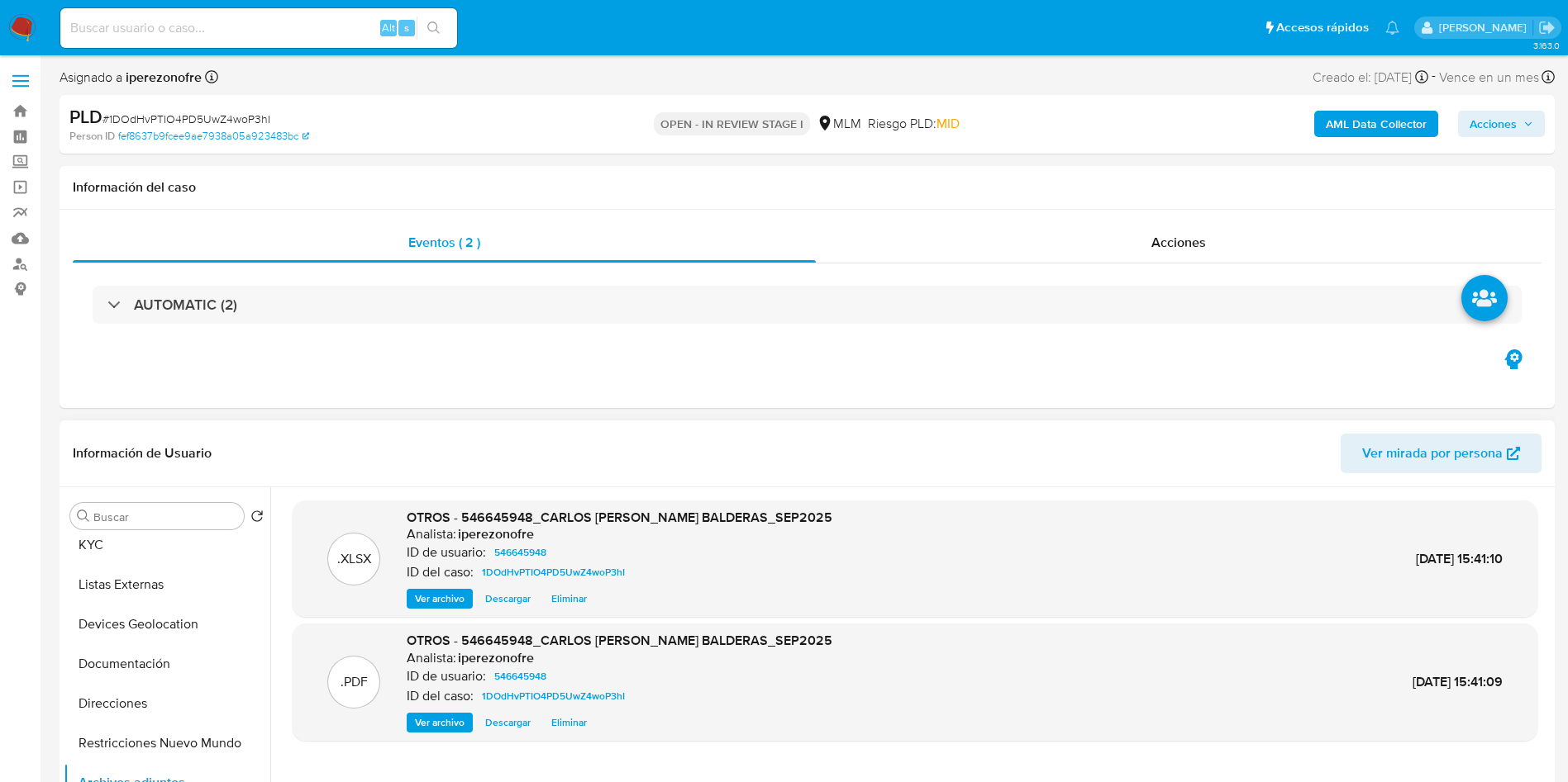
scroll to position [0, 0]
click at [161, 578] on button "Historial Casos" at bounding box center [159, 596] width 193 height 40
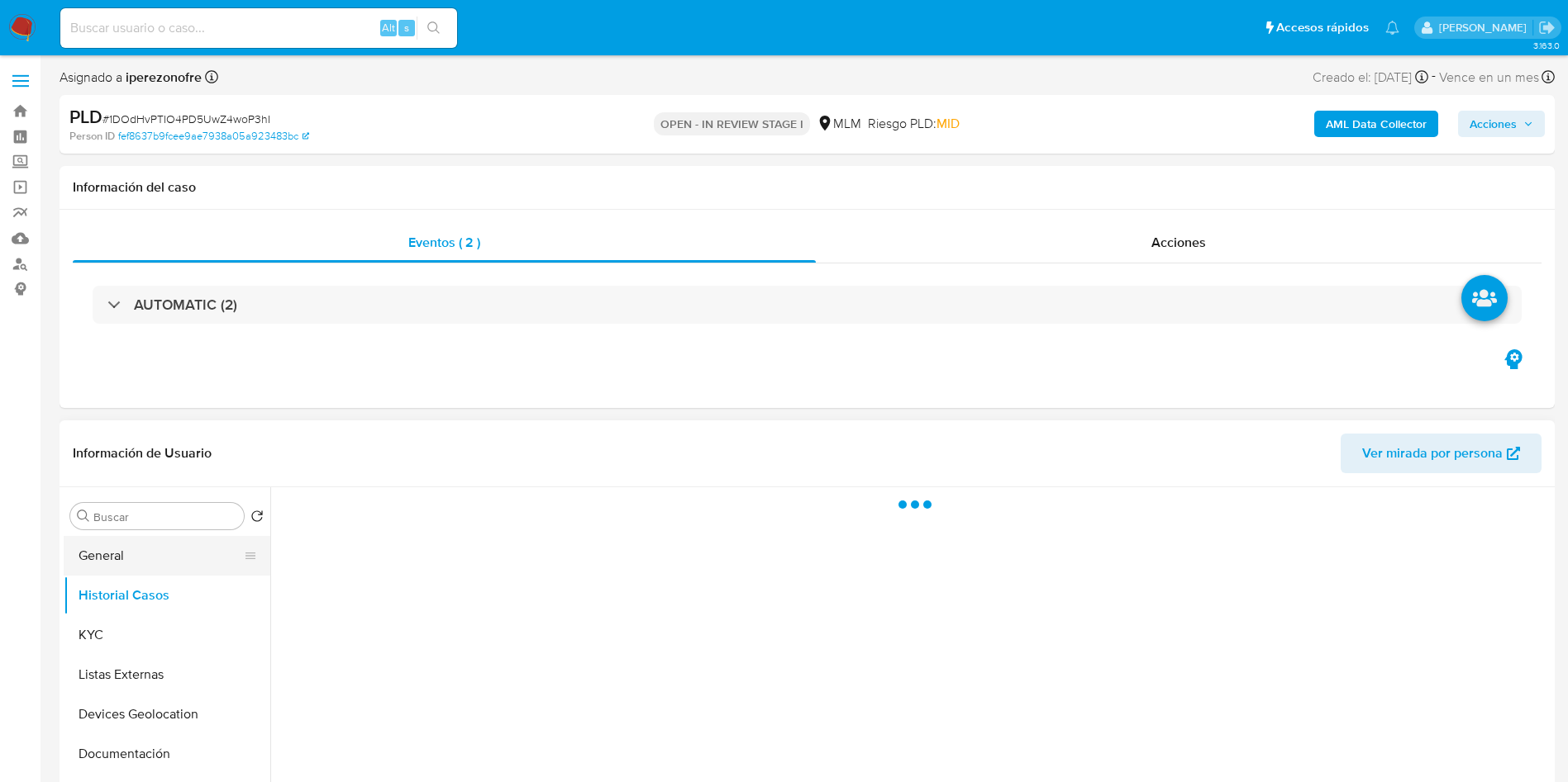
click at [168, 556] on button "General" at bounding box center [159, 556] width 193 height 40
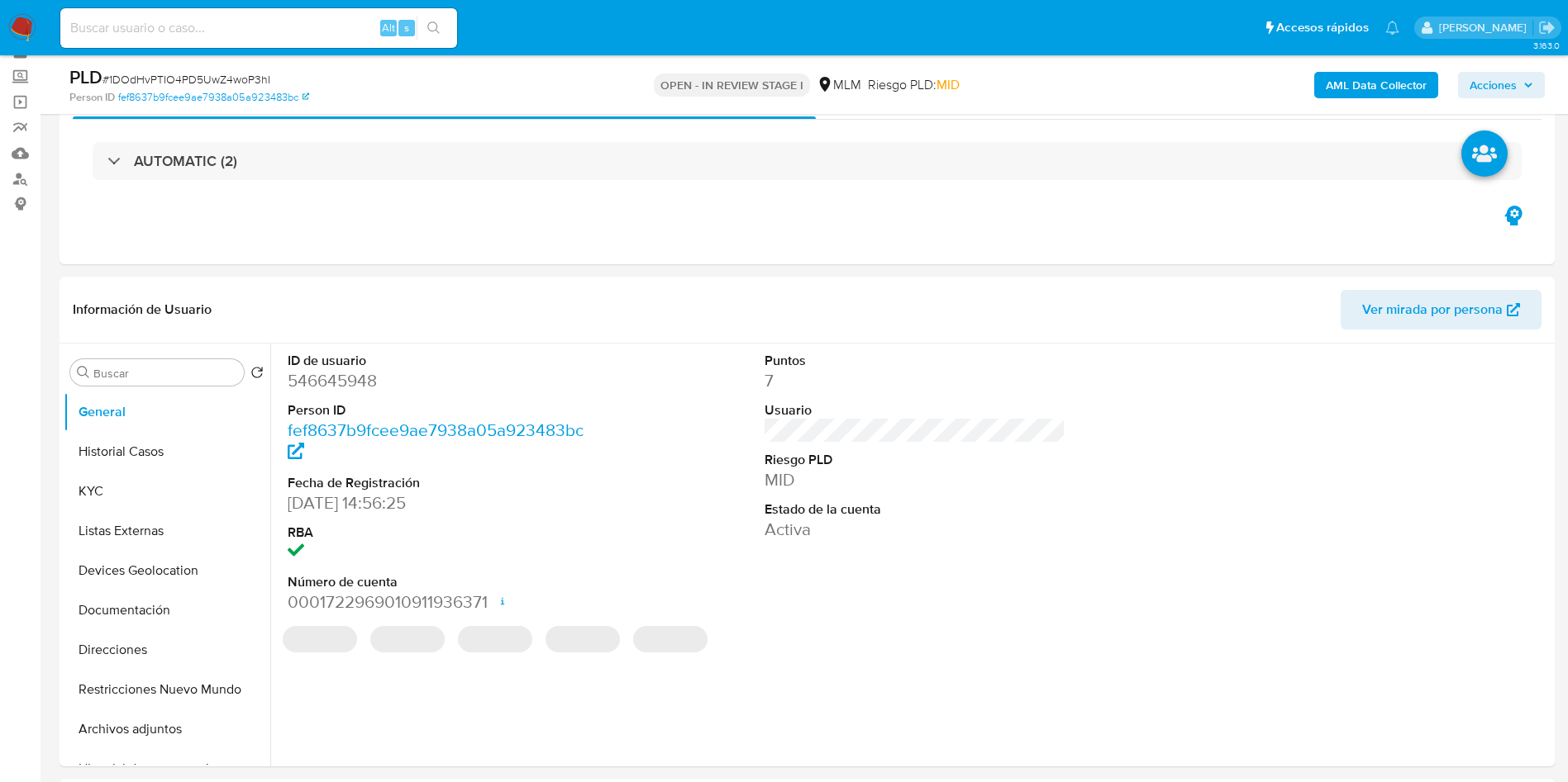
scroll to position [124, 0]
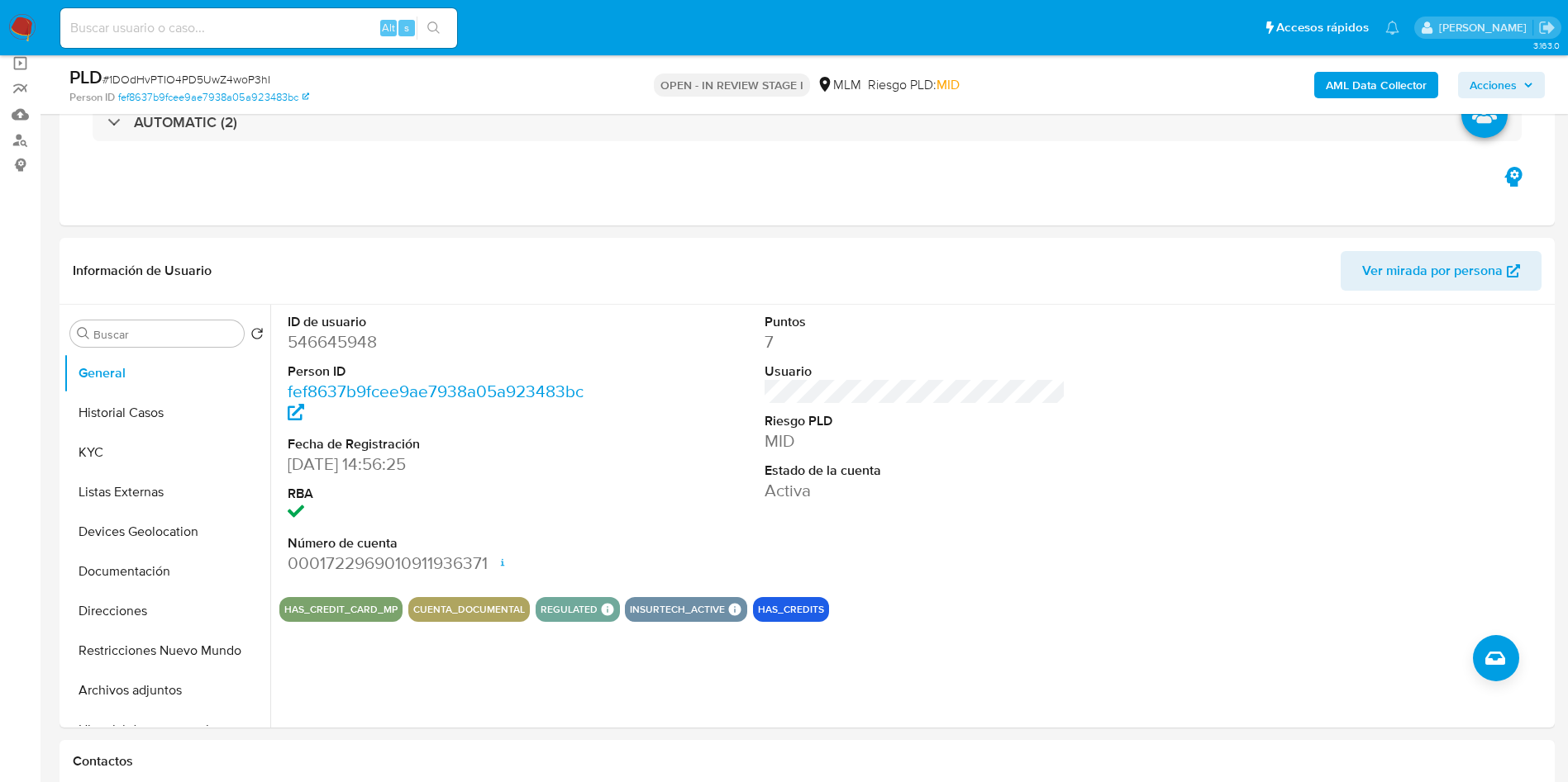
click at [1498, 81] on span "Acciones" at bounding box center [1492, 85] width 48 height 26
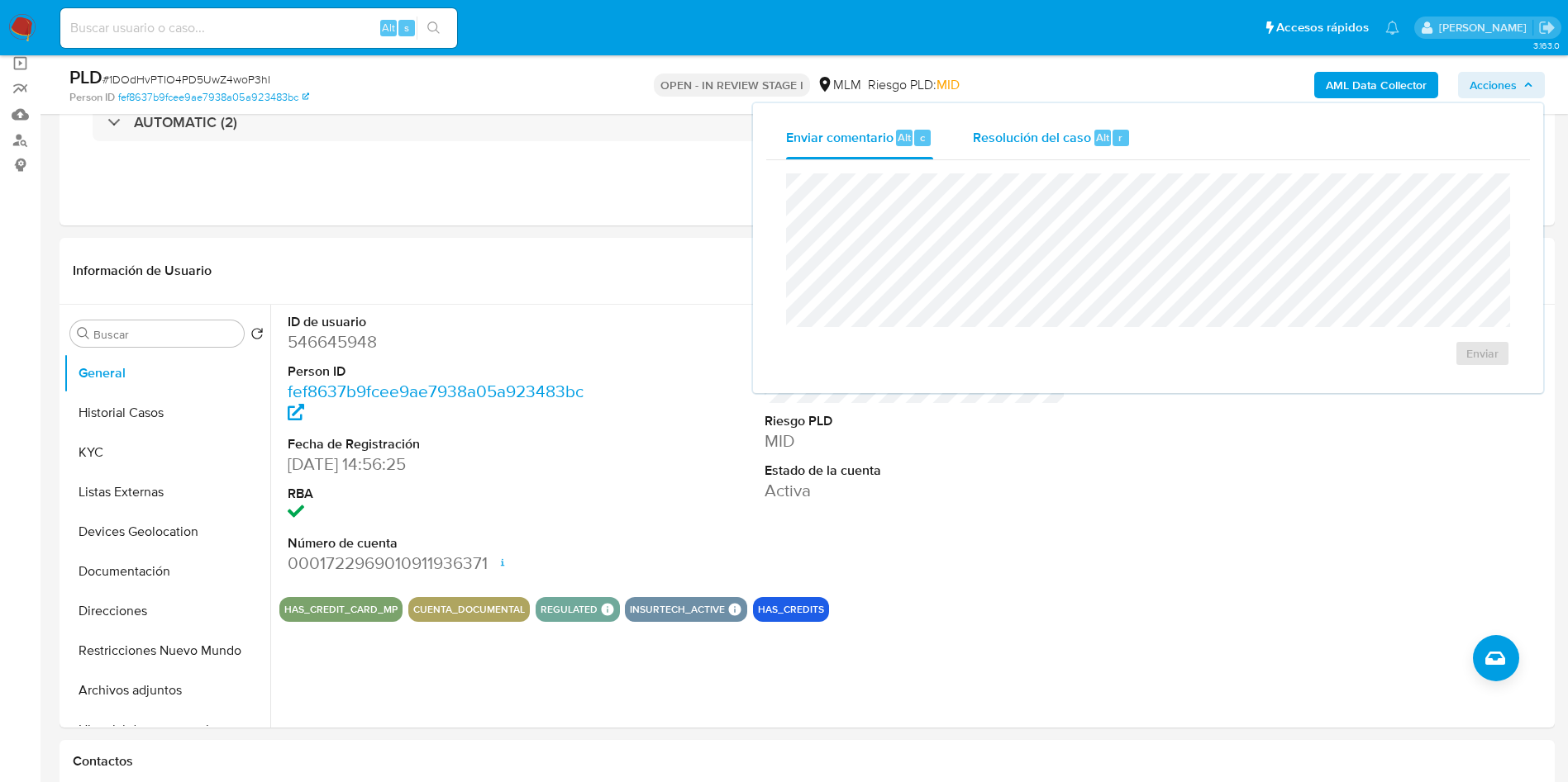
click at [1037, 134] on span "Resolución del caso" at bounding box center [1031, 137] width 118 height 19
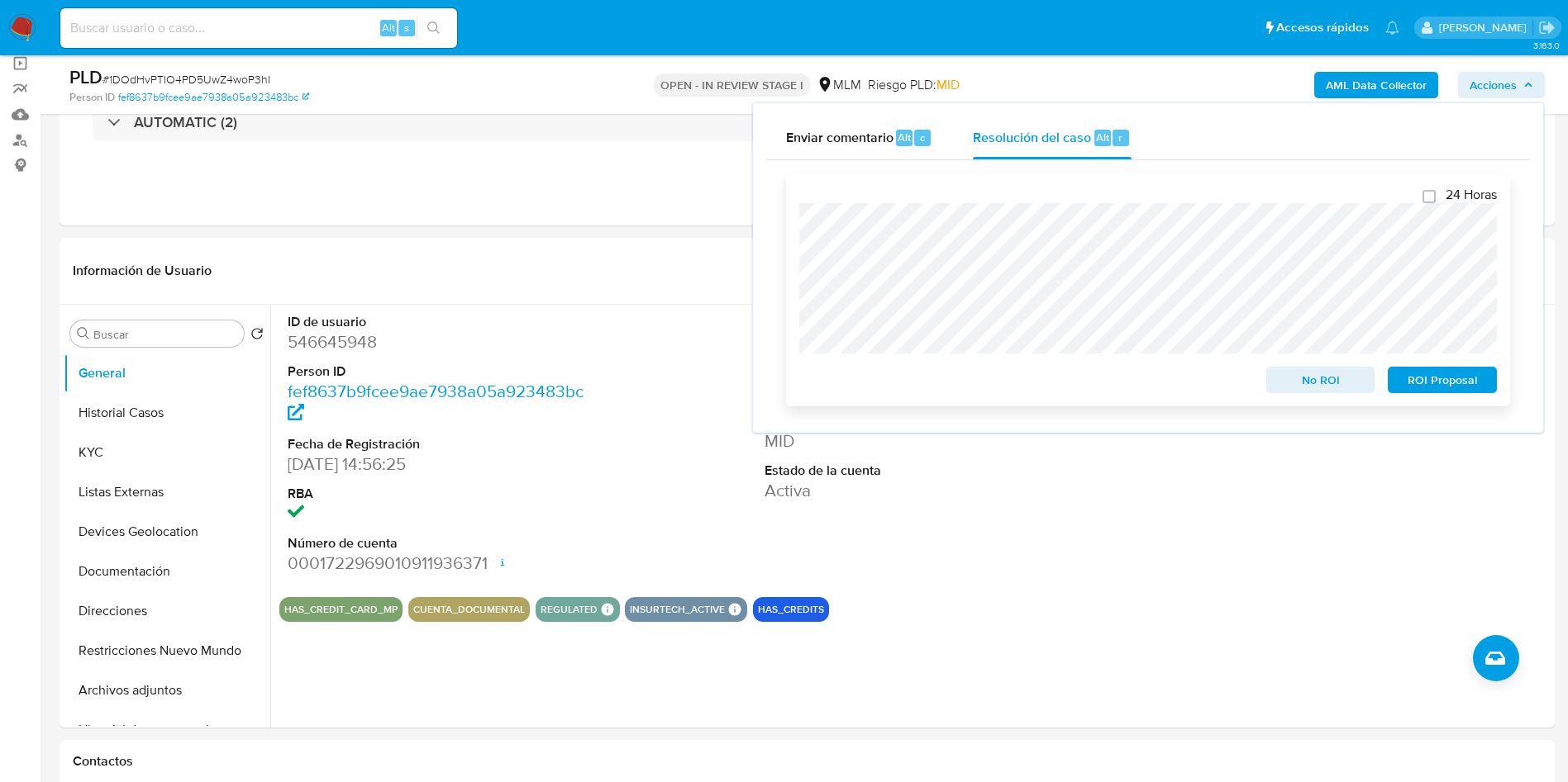
click at [1436, 384] on span "ROI Proposal" at bounding box center [1442, 379] width 86 height 23
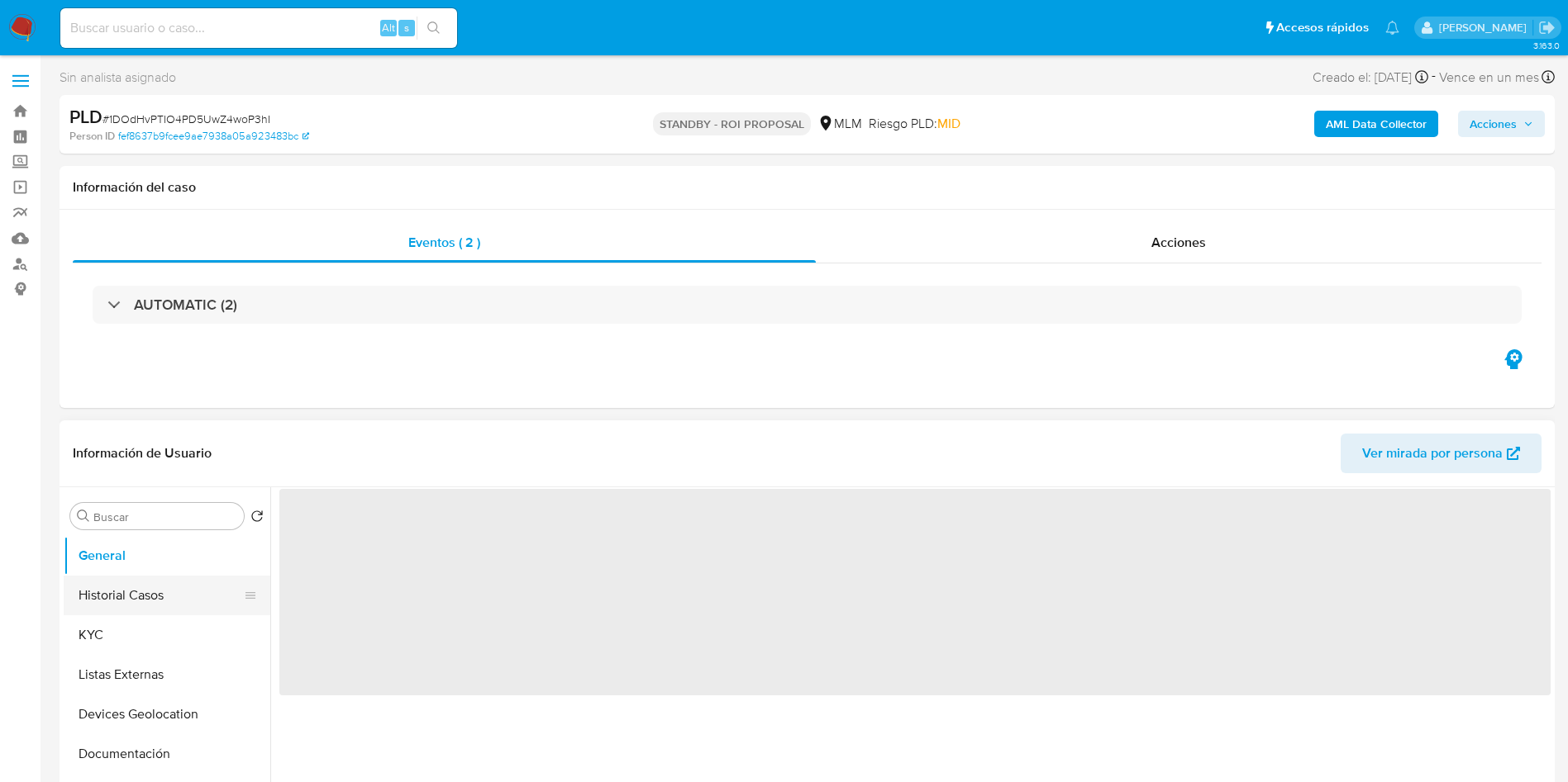
drag, startPoint x: 132, startPoint y: 595, endPoint x: 230, endPoint y: 600, distance: 98.1
click at [132, 595] on button "Historial Casos" at bounding box center [159, 596] width 193 height 40
select select "10"
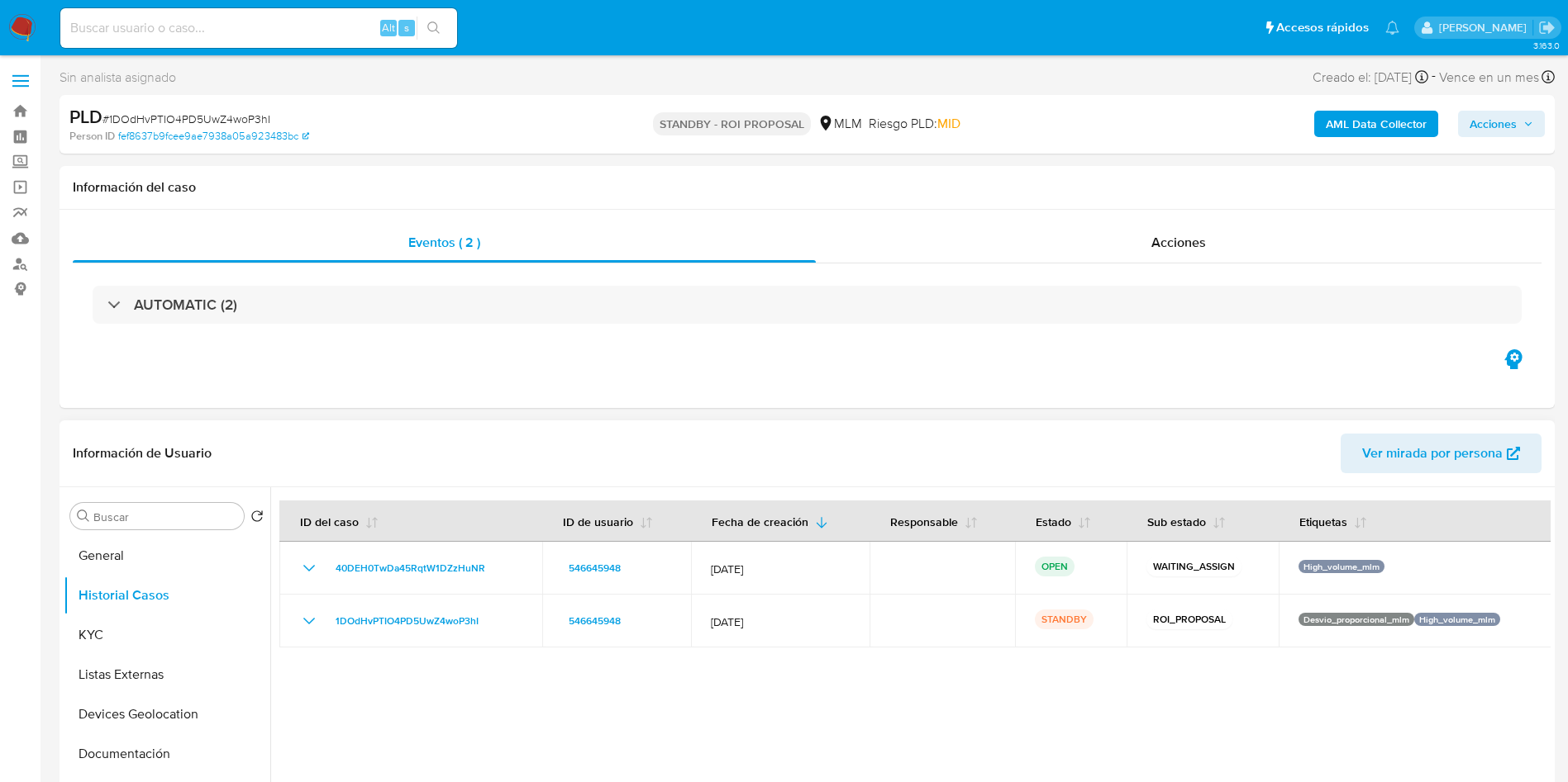
click at [837, 688] on div at bounding box center [910, 699] width 1280 height 423
